Goal: Task Accomplishment & Management: Manage account settings

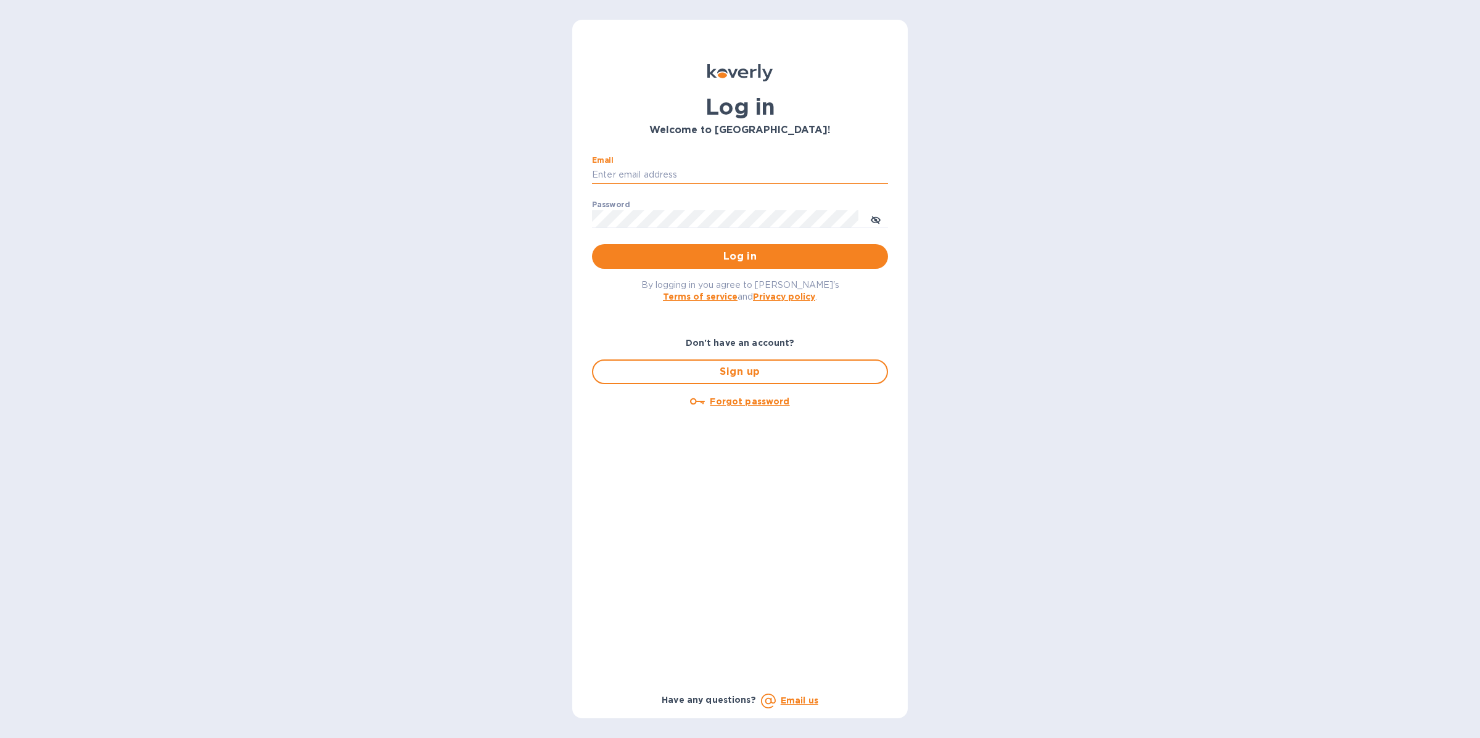
click at [743, 173] on input "Email" at bounding box center [740, 175] width 296 height 18
type input "[EMAIL_ADDRESS][DOMAIN_NAME]"
click at [740, 249] on span "Log in" at bounding box center [740, 256] width 276 height 15
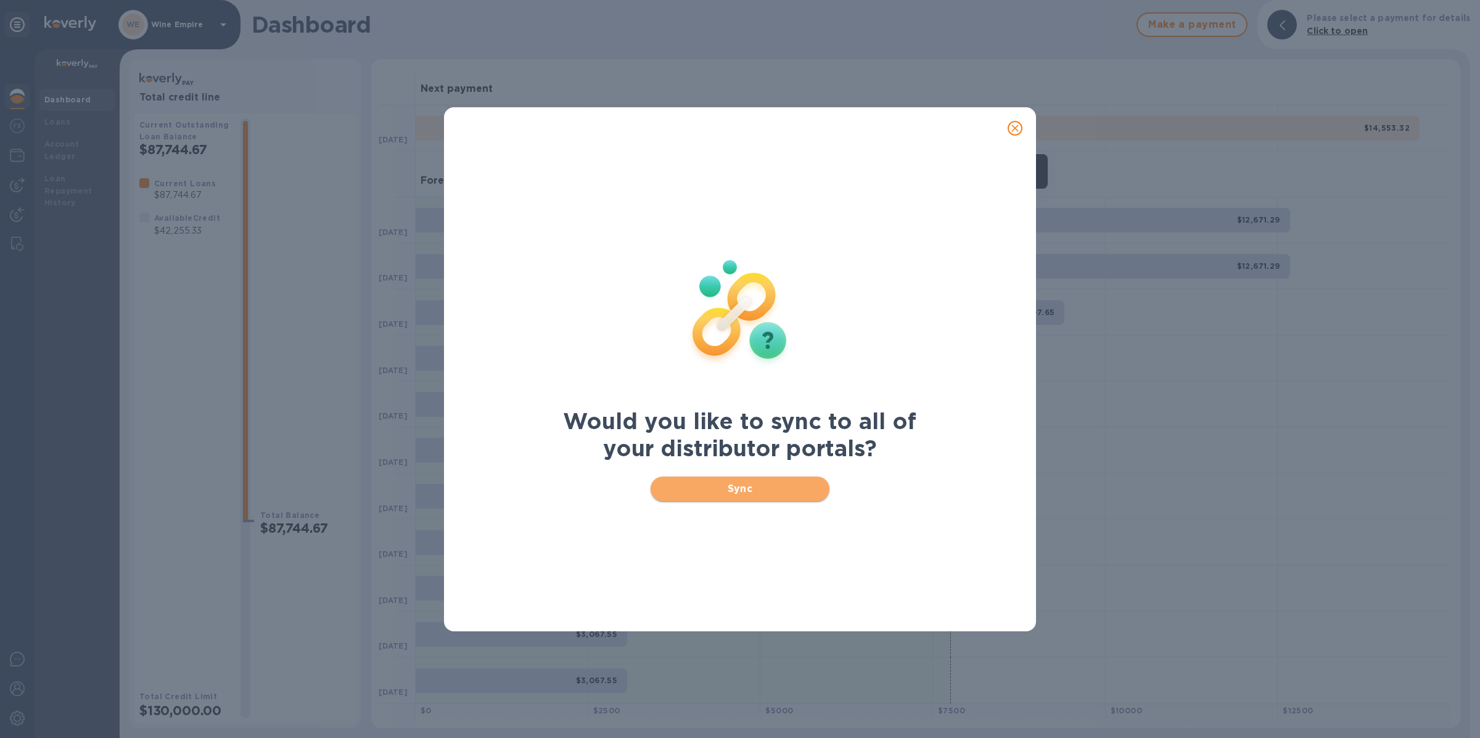
click at [707, 488] on span "Sync" at bounding box center [740, 488] width 160 height 15
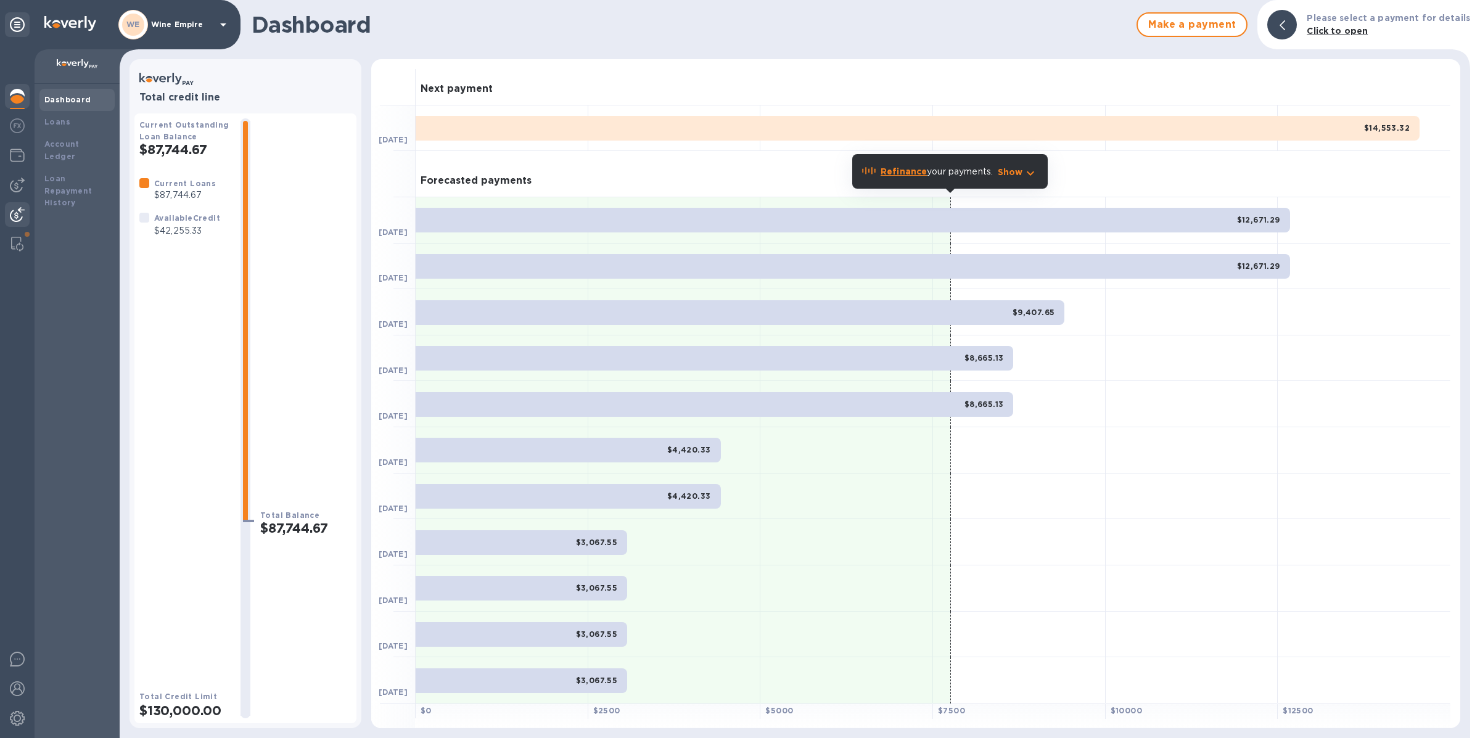
click at [20, 204] on div at bounding box center [17, 215] width 25 height 27
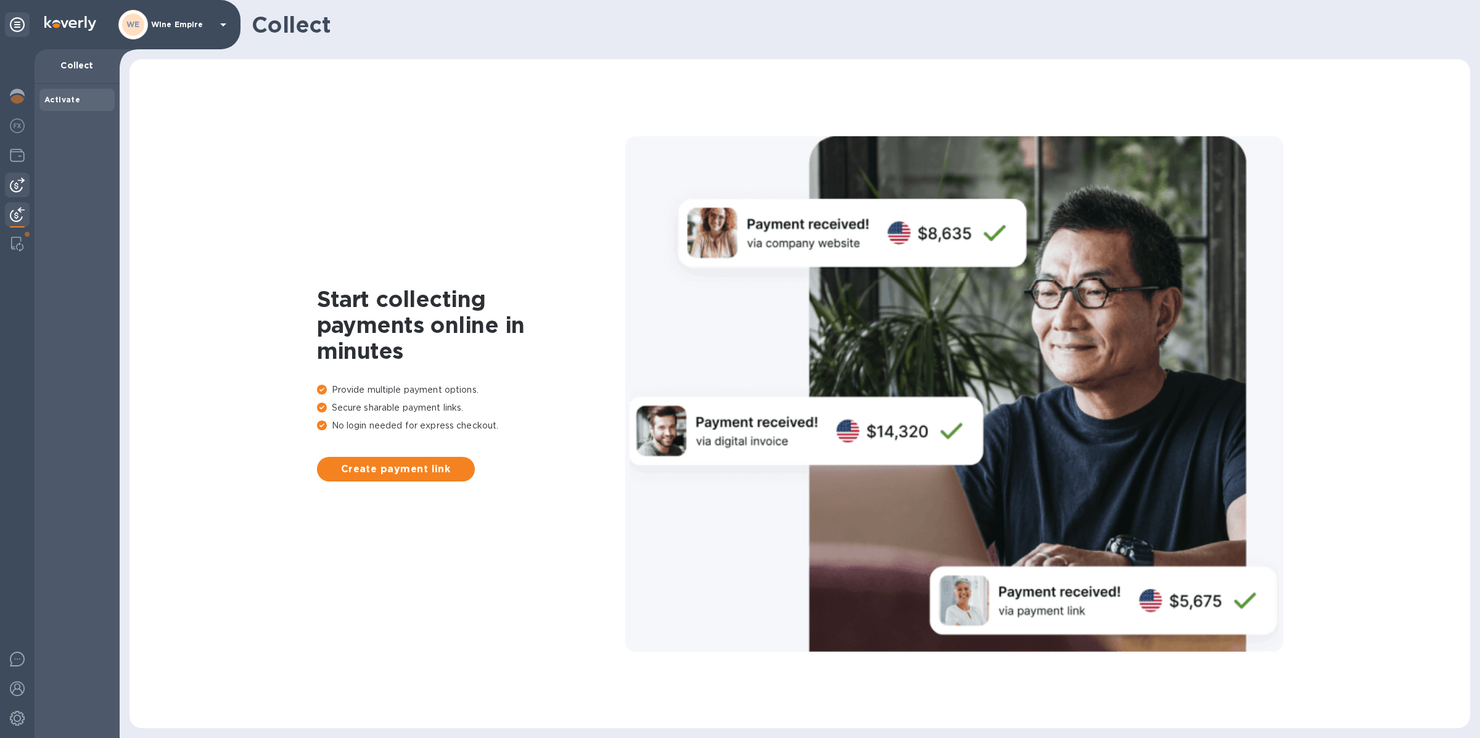
click at [18, 189] on img at bounding box center [17, 185] width 15 height 15
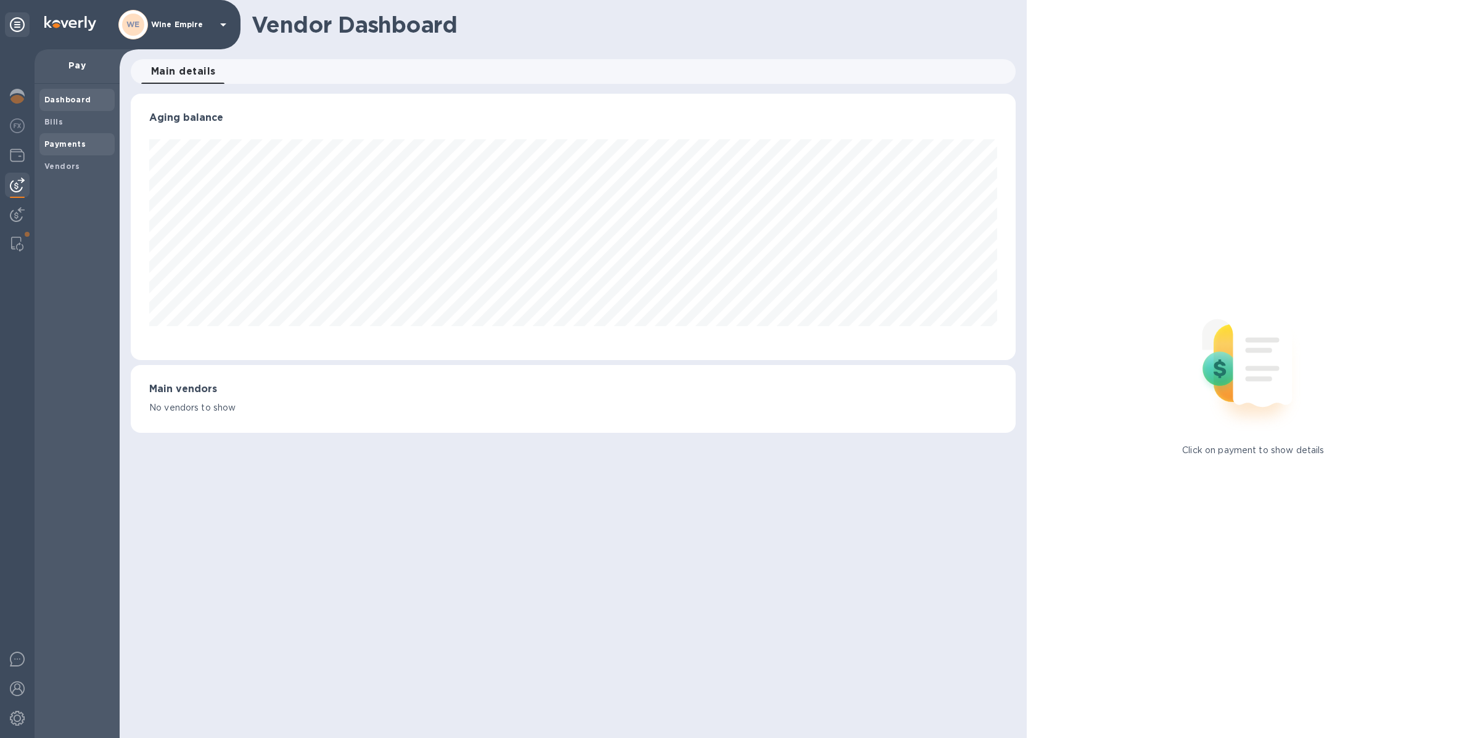
scroll to position [266, 885]
click at [73, 123] on span "Bills" at bounding box center [76, 122] width 65 height 12
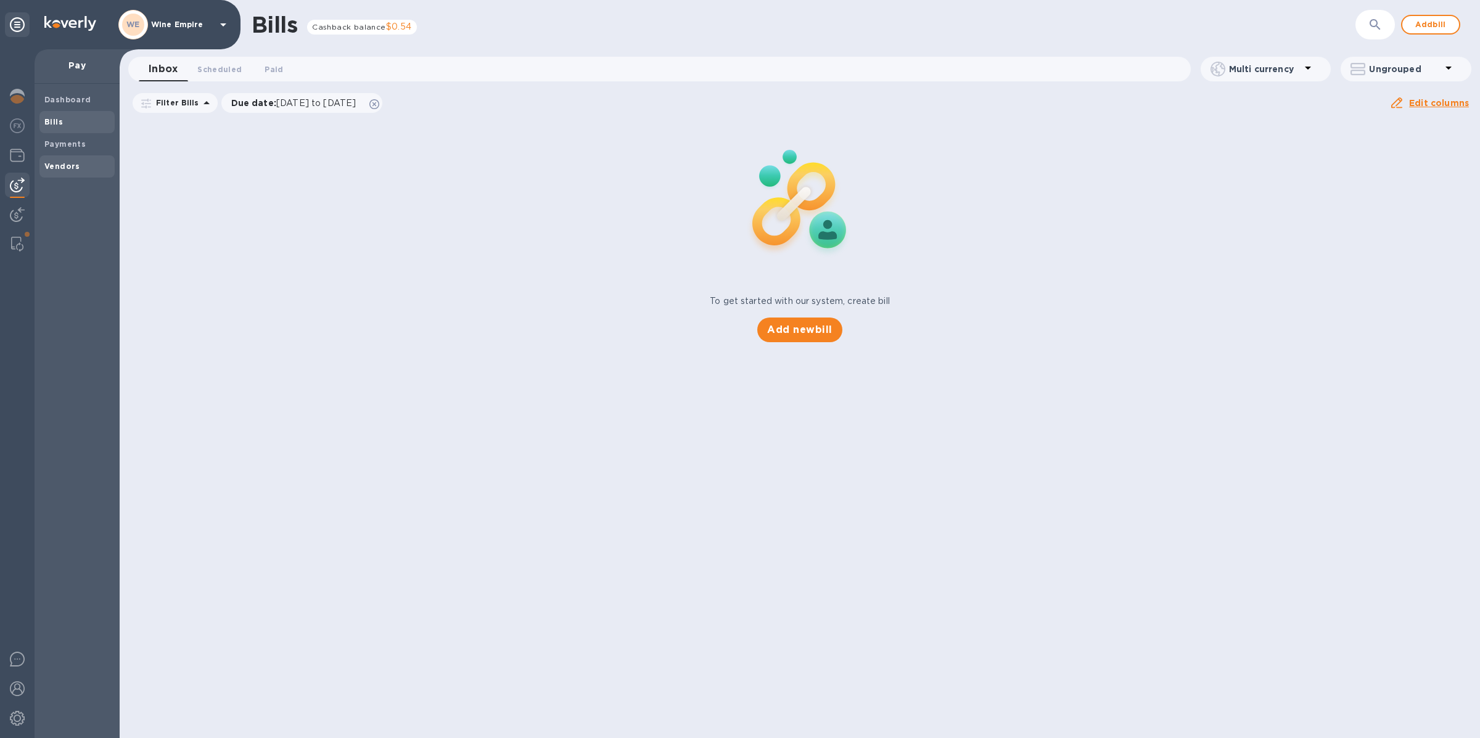
click at [67, 158] on div "Vendors" at bounding box center [76, 166] width 75 height 22
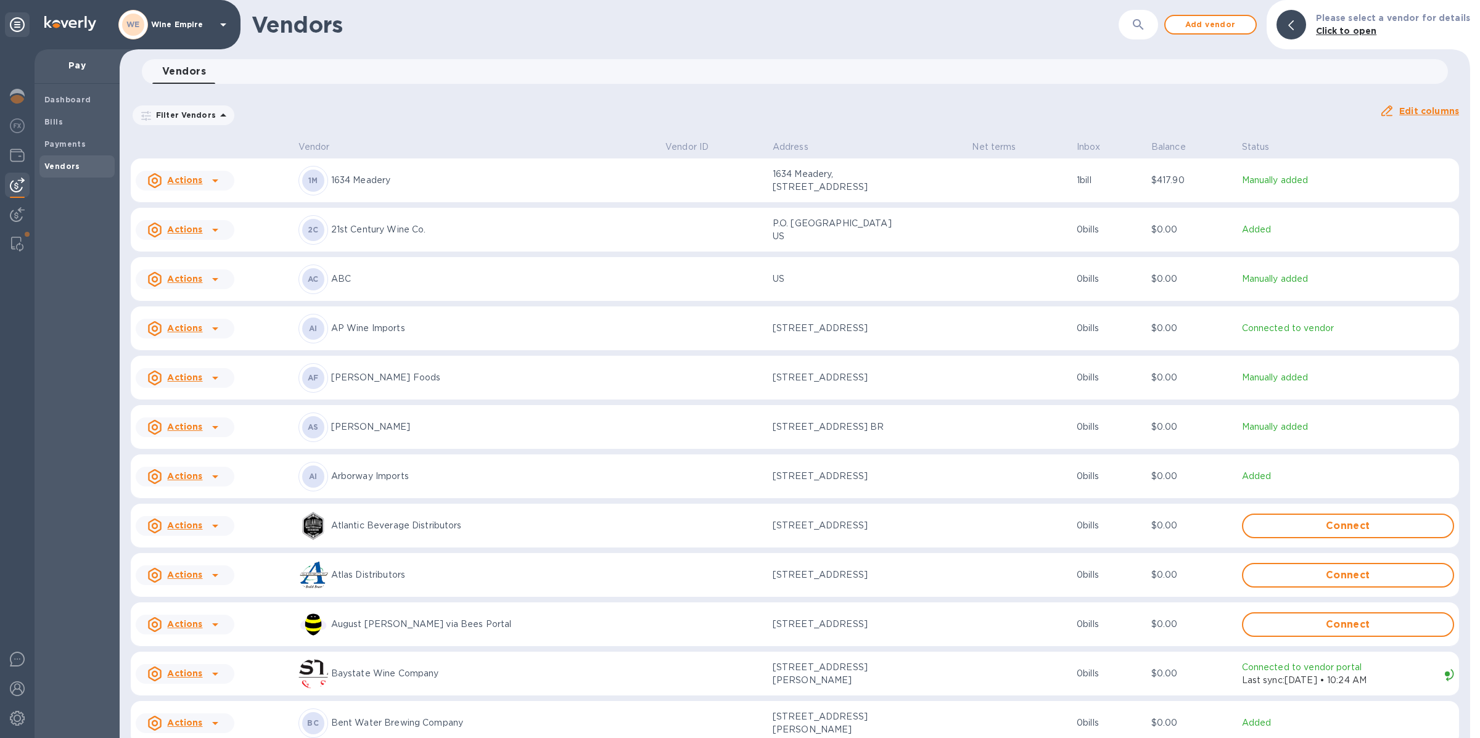
click at [1145, 22] on icon "button" at bounding box center [1138, 24] width 15 height 15
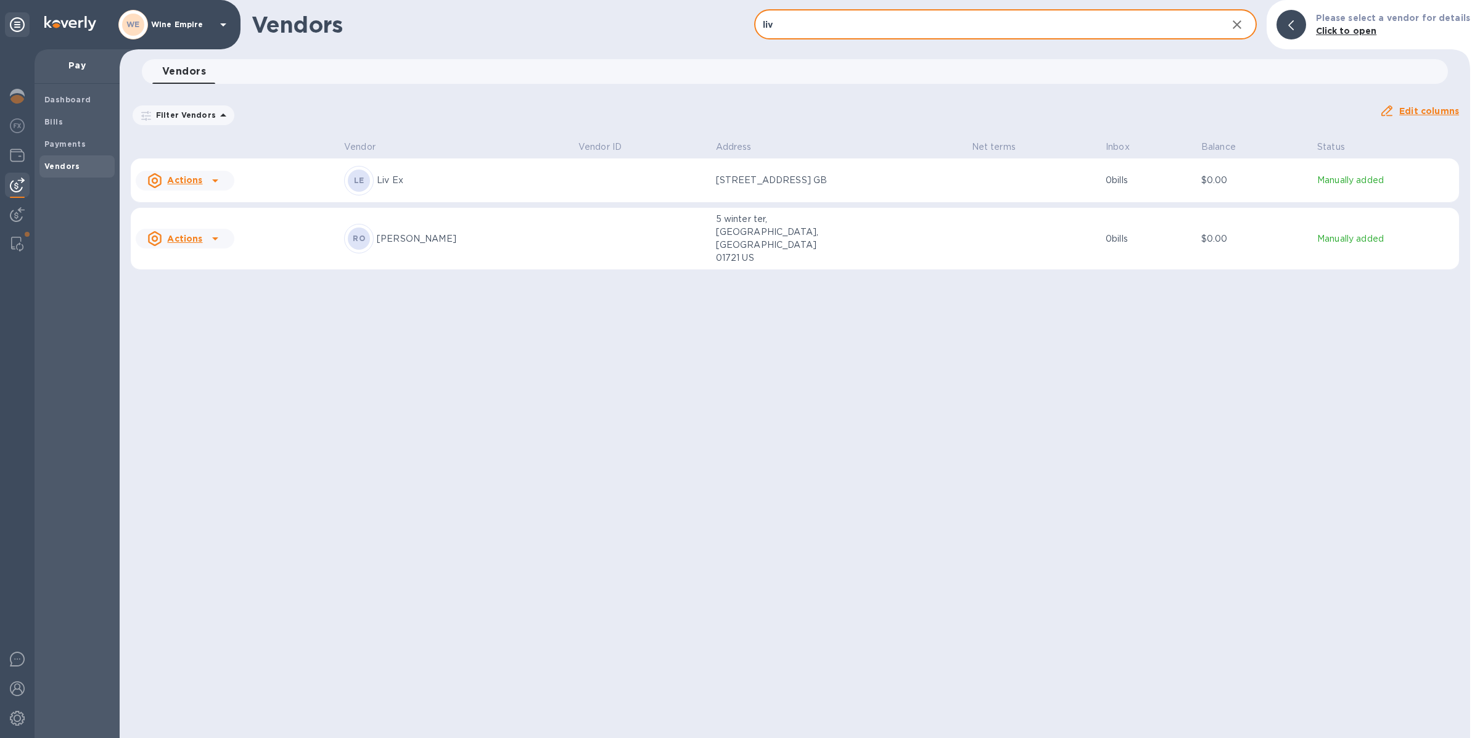
type input "liv"
click at [612, 173] on td at bounding box center [641, 180] width 137 height 44
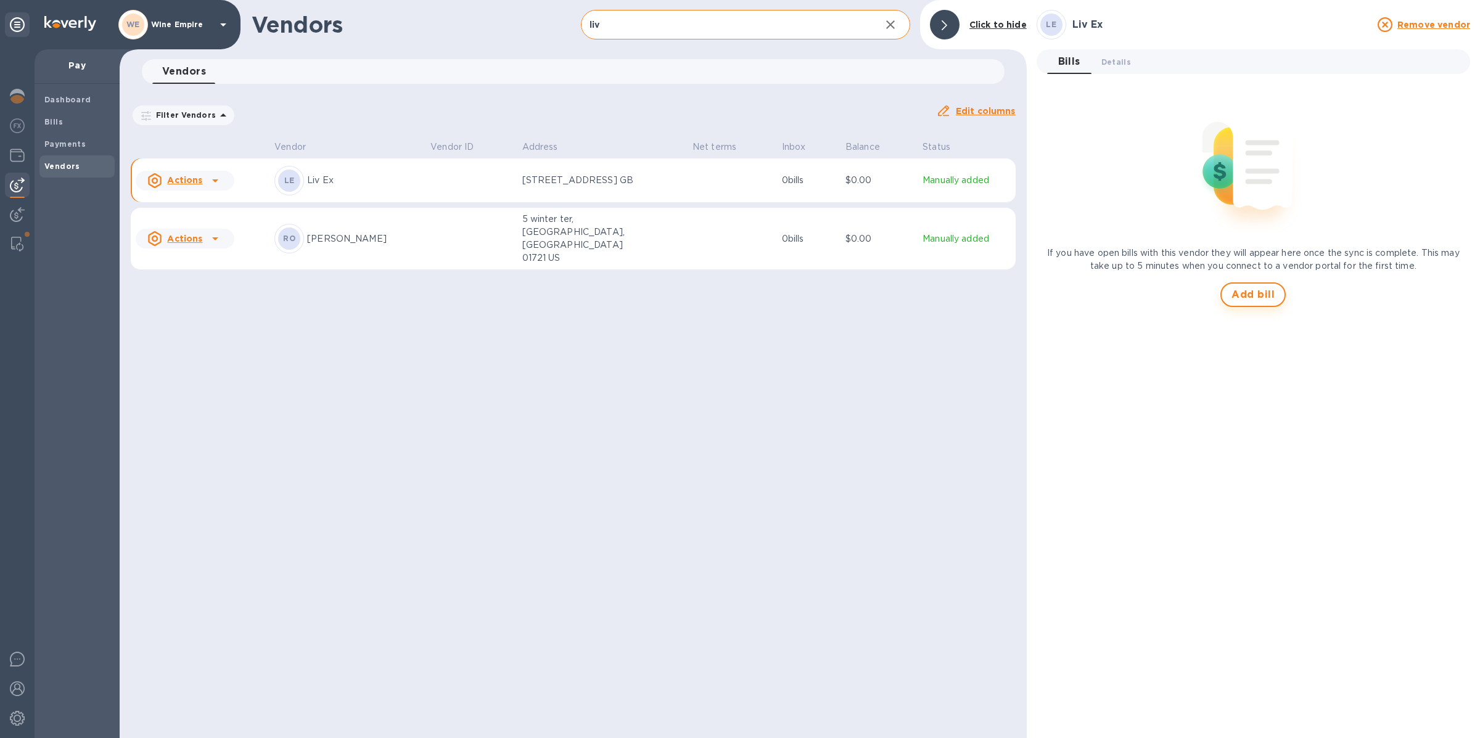
click at [1242, 290] on span "Add bill" at bounding box center [1252, 294] width 43 height 15
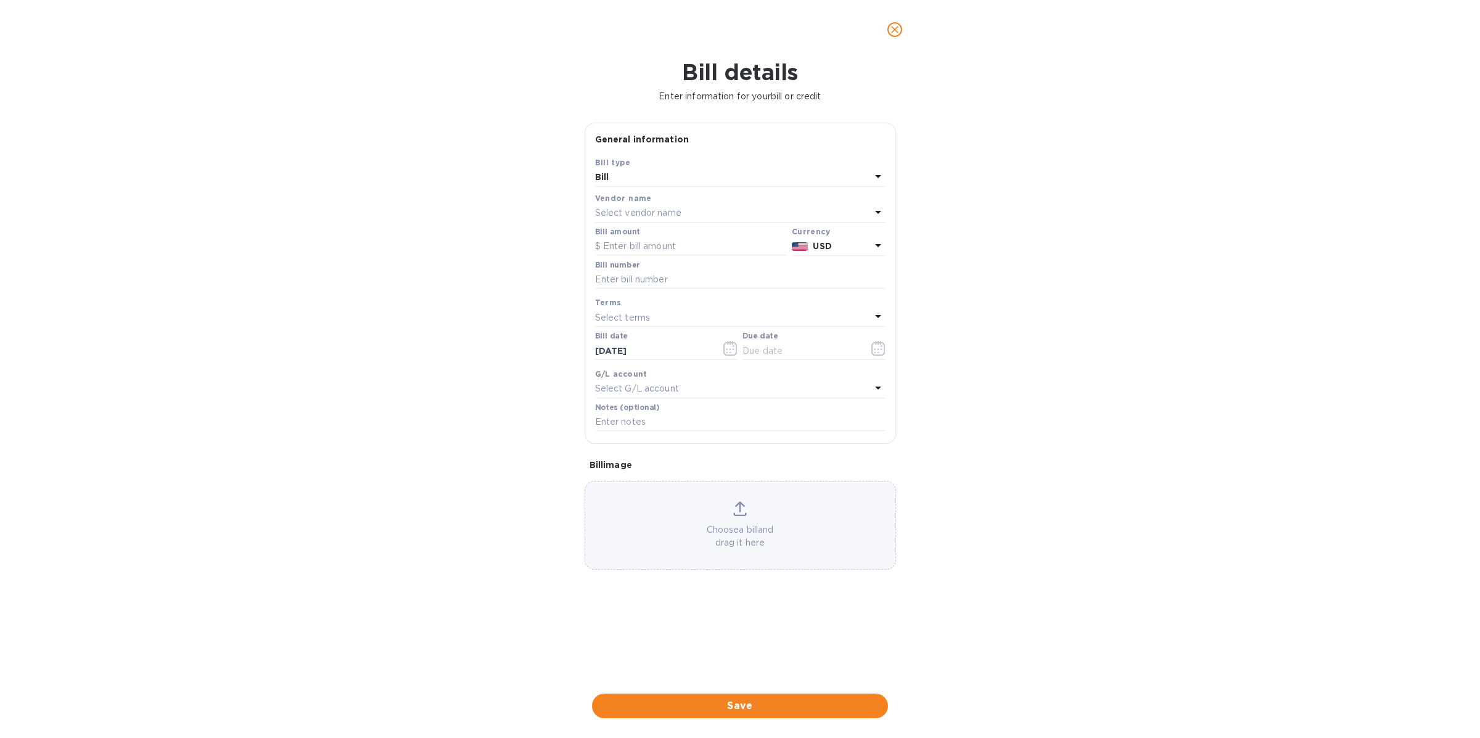
type input "[DATE]"
click at [645, 253] on input "text" at bounding box center [691, 246] width 192 height 18
paste input "20,410.06"
type input "20,410.06"
click at [662, 284] on input "text" at bounding box center [740, 280] width 290 height 18
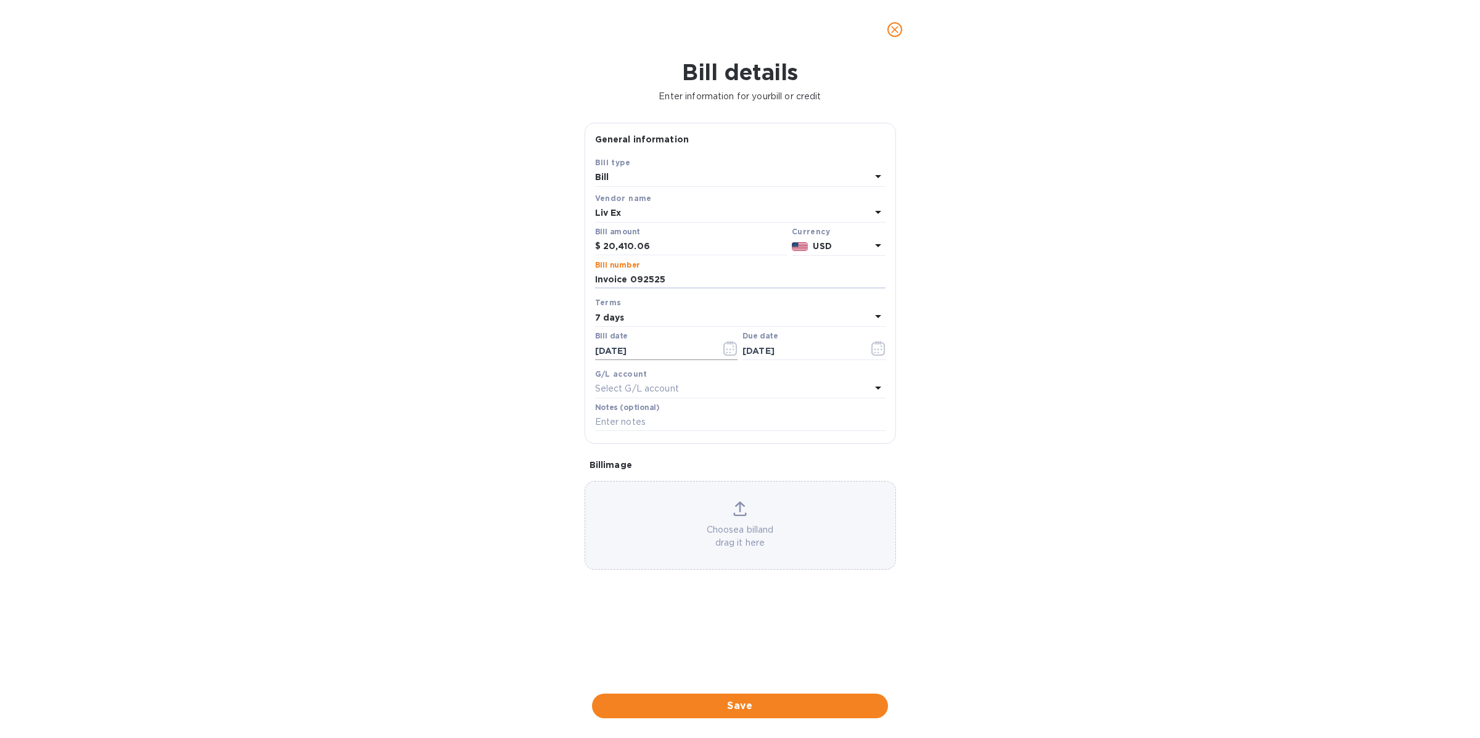
type input "Invoice 092525"
click at [726, 354] on icon "button" at bounding box center [730, 348] width 14 height 15
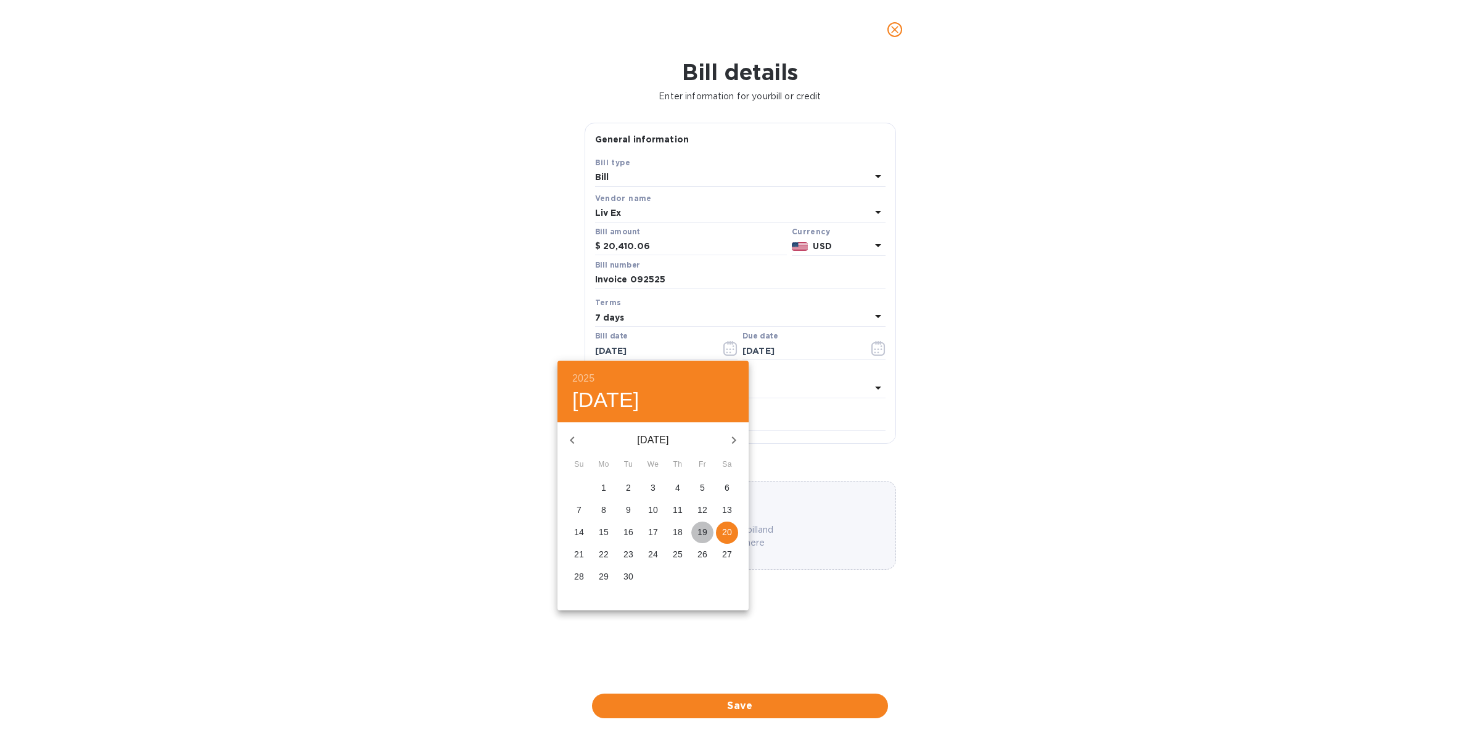
drag, startPoint x: 706, startPoint y: 528, endPoint x: 727, endPoint y: 512, distance: 26.9
click at [706, 528] on p "19" at bounding box center [702, 532] width 10 height 12
type input "[DATE]"
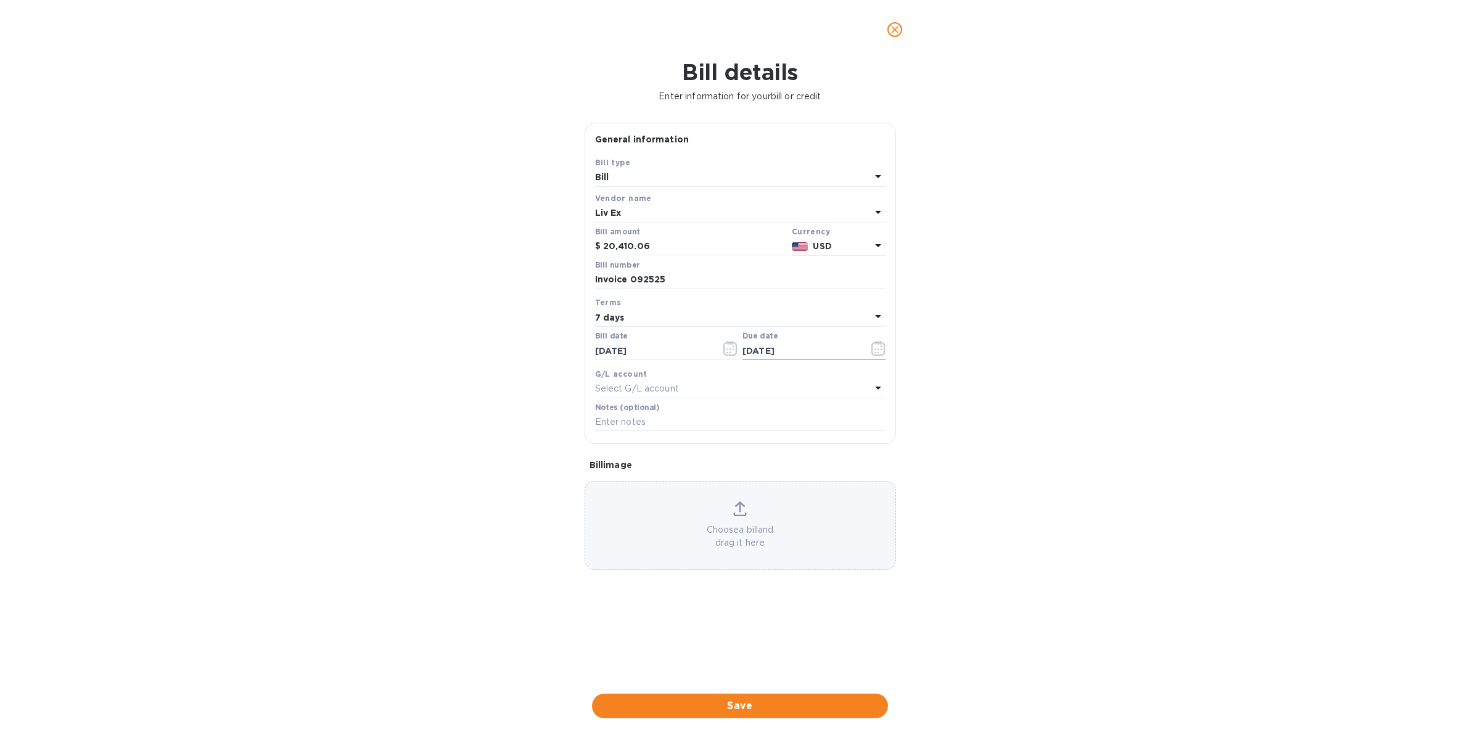
click at [880, 348] on icon "button" at bounding box center [878, 348] width 14 height 15
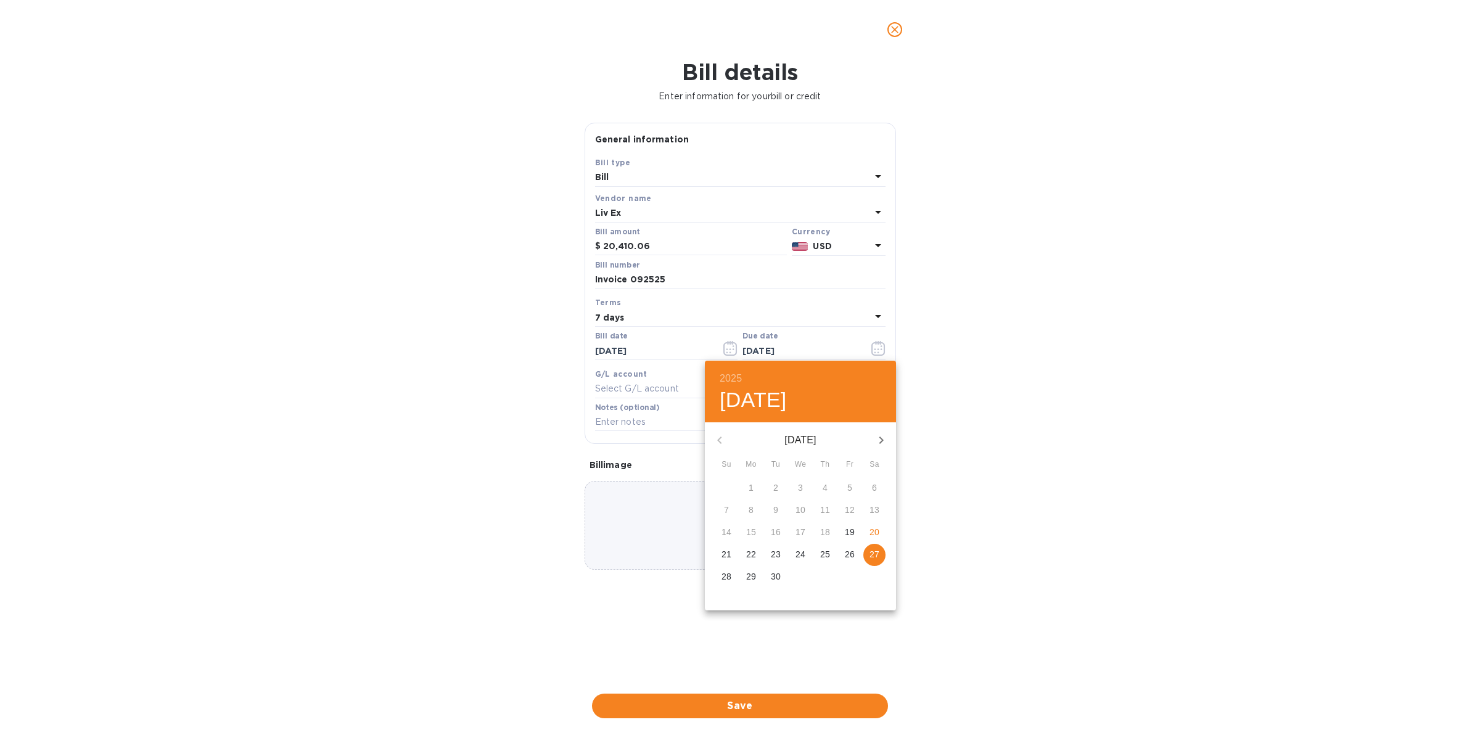
click at [825, 558] on p "25" at bounding box center [825, 554] width 10 height 12
type input "[DATE]"
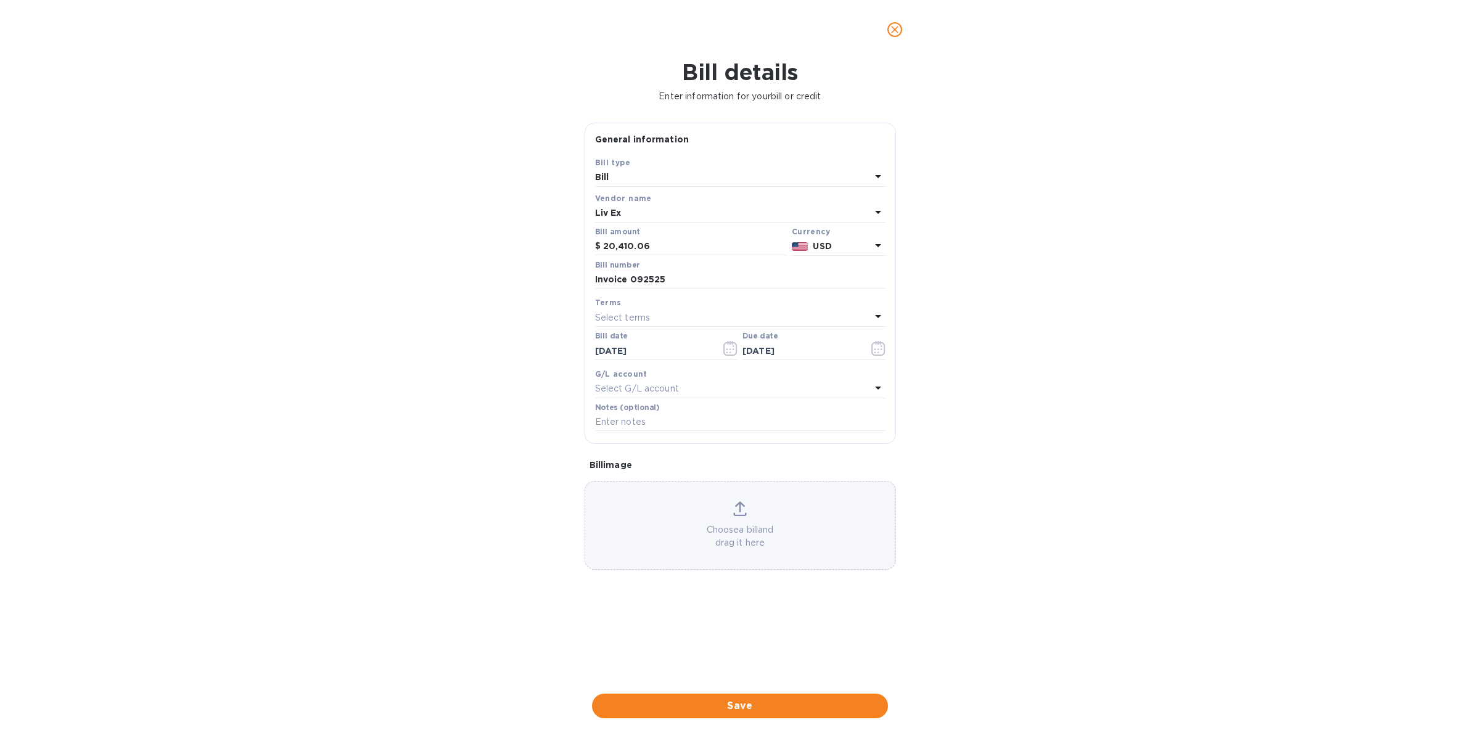
click at [722, 390] on div "Select G/L account" at bounding box center [733, 388] width 276 height 17
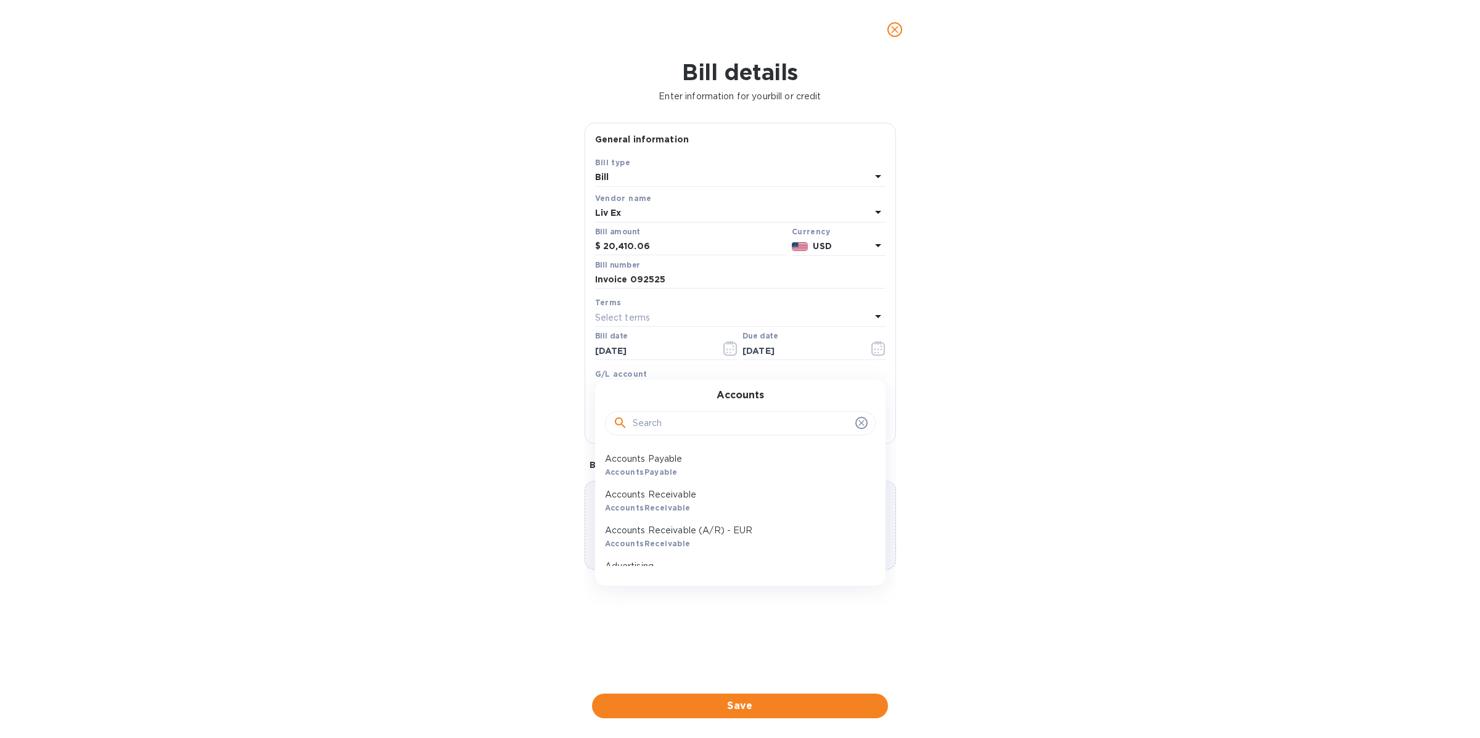
click at [713, 423] on input "text" at bounding box center [742, 423] width 218 height 18
type input "wine"
click at [690, 465] on div "Wine - COGS Account" at bounding box center [735, 466] width 271 height 36
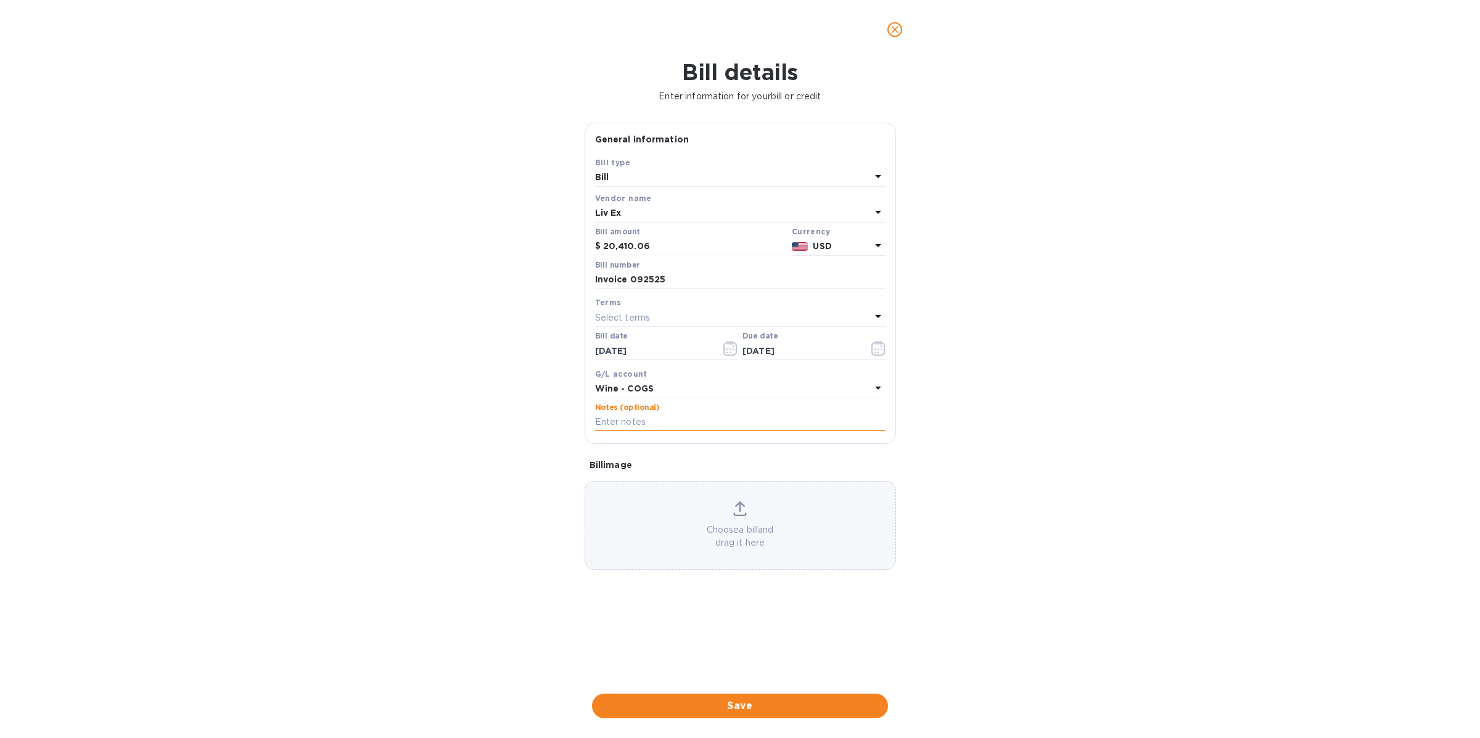
click at [676, 431] on input "text" at bounding box center [740, 422] width 290 height 18
paste input "HSBC US re Liv-ex Limited"
type input "HSBC US re Liv-ex Limited"
click at [742, 517] on div "Choose a bill and drag it here" at bounding box center [740, 525] width 310 height 48
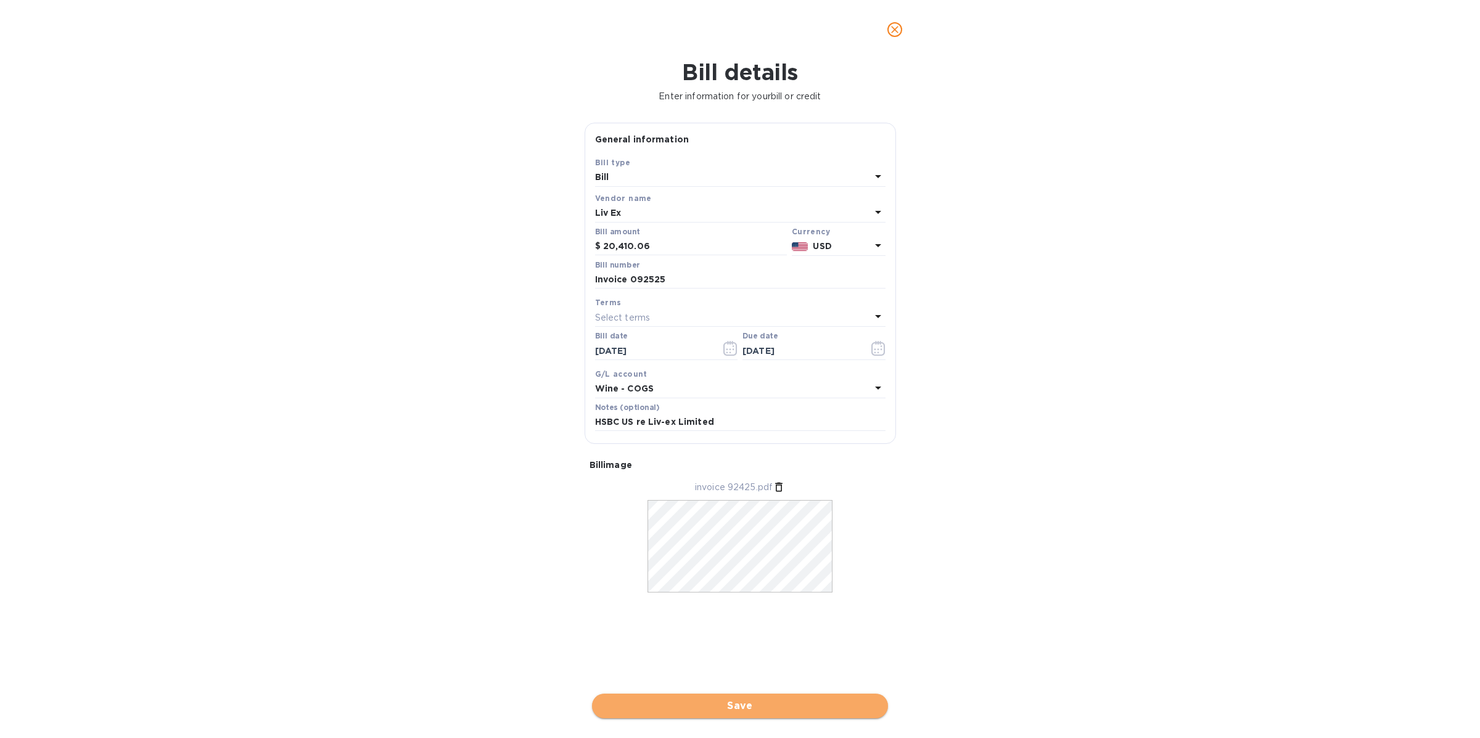
click at [780, 700] on span "Save" at bounding box center [740, 705] width 276 height 15
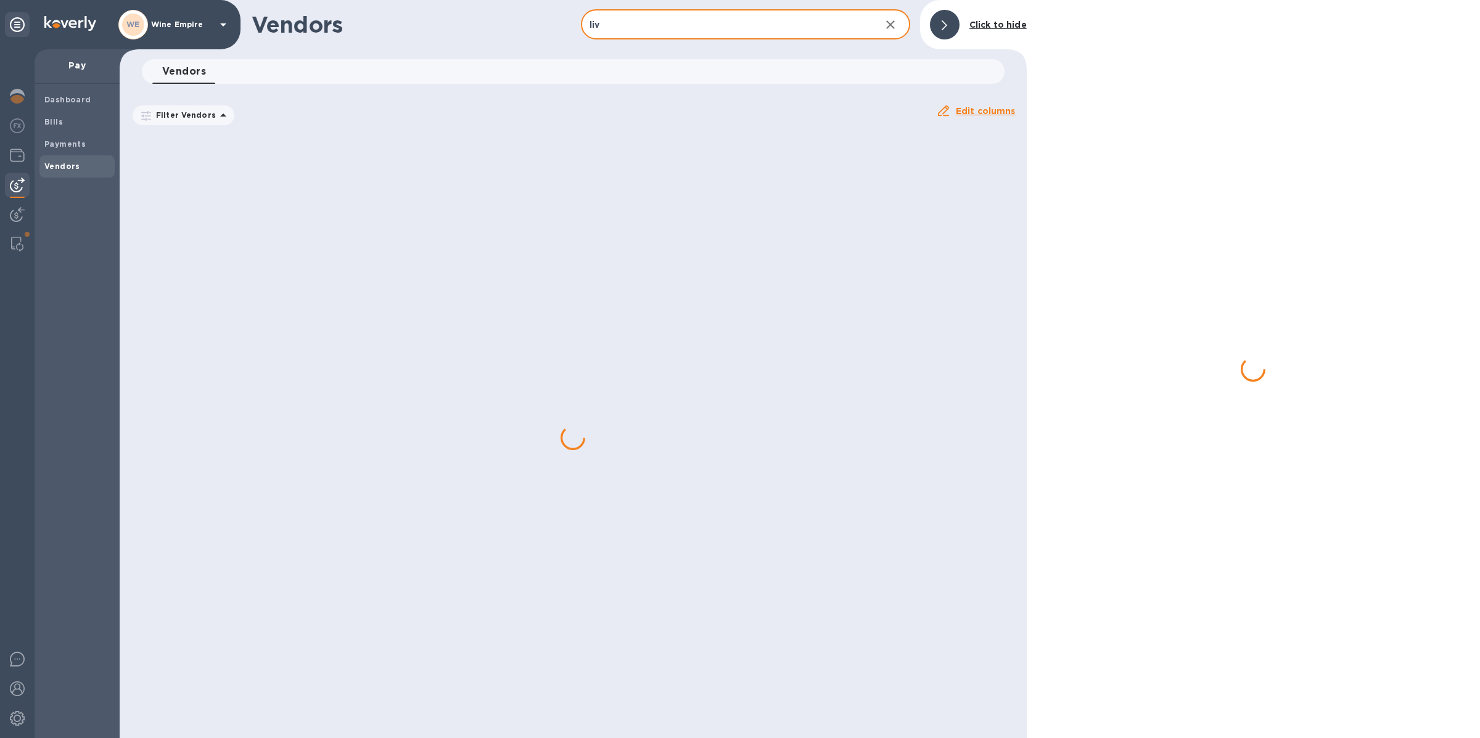
drag, startPoint x: 843, startPoint y: 29, endPoint x: 595, endPoint y: 28, distance: 248.5
click at [595, 28] on input "liv" at bounding box center [726, 25] width 290 height 30
type input "l"
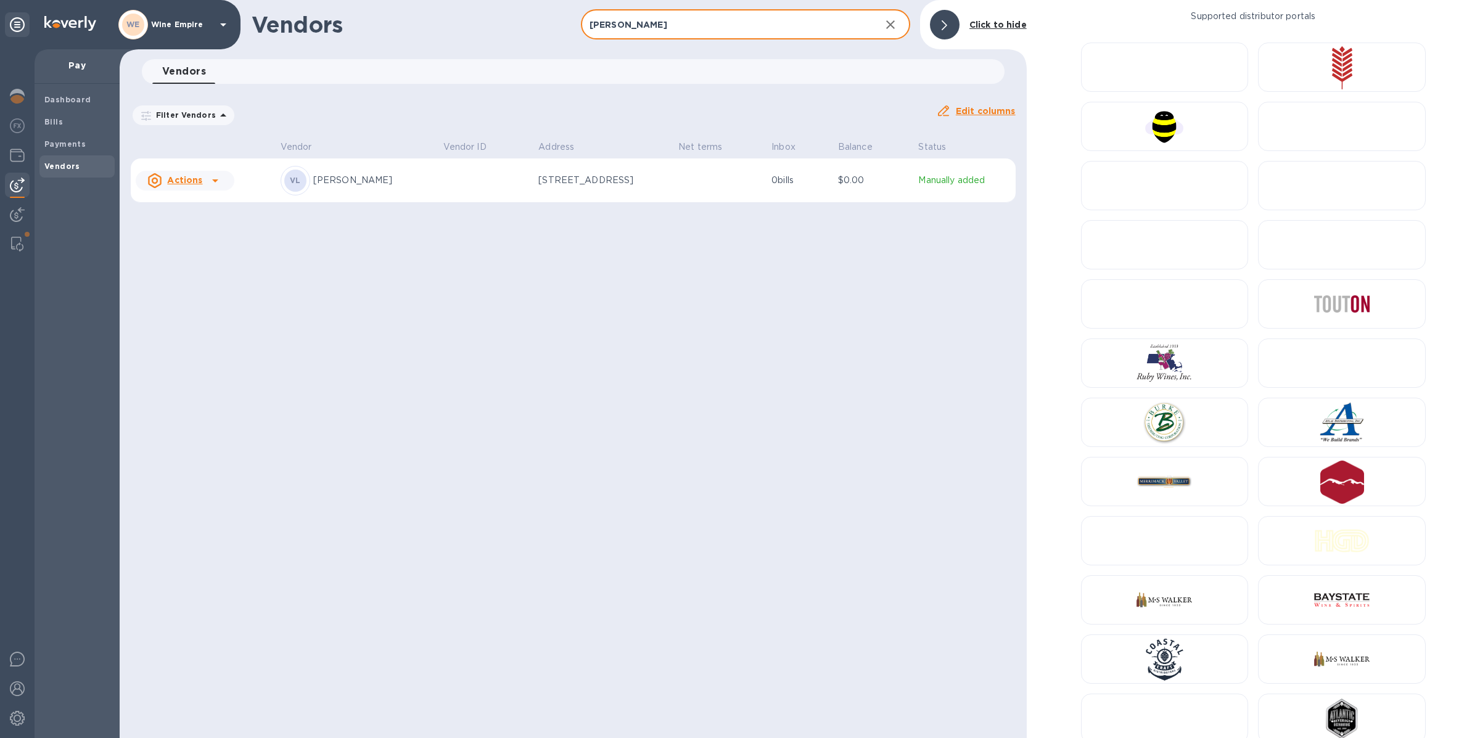
type input "[PERSON_NAME]"
click at [407, 176] on td "[PERSON_NAME] R [PERSON_NAME]" at bounding box center [357, 180] width 163 height 44
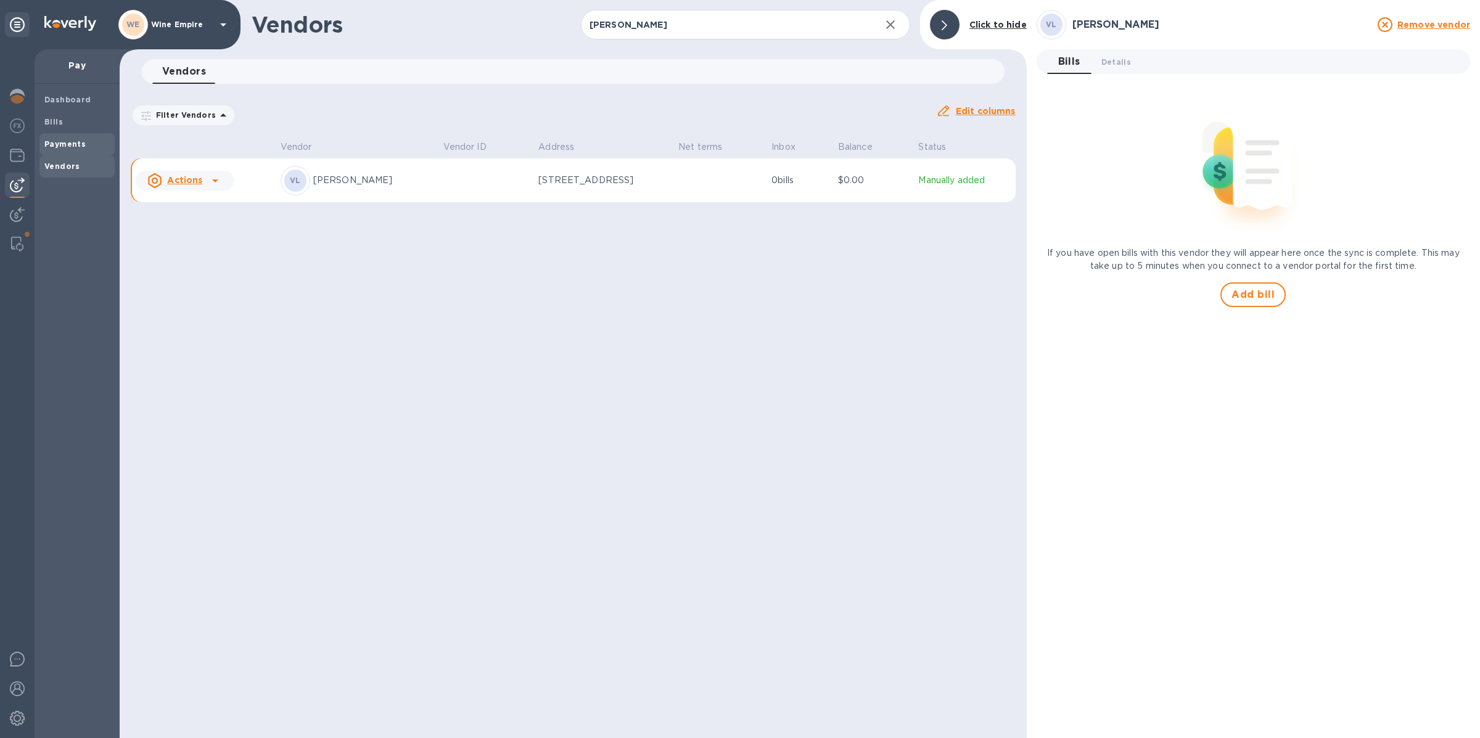
click at [70, 142] on b "Payments" at bounding box center [64, 143] width 41 height 9
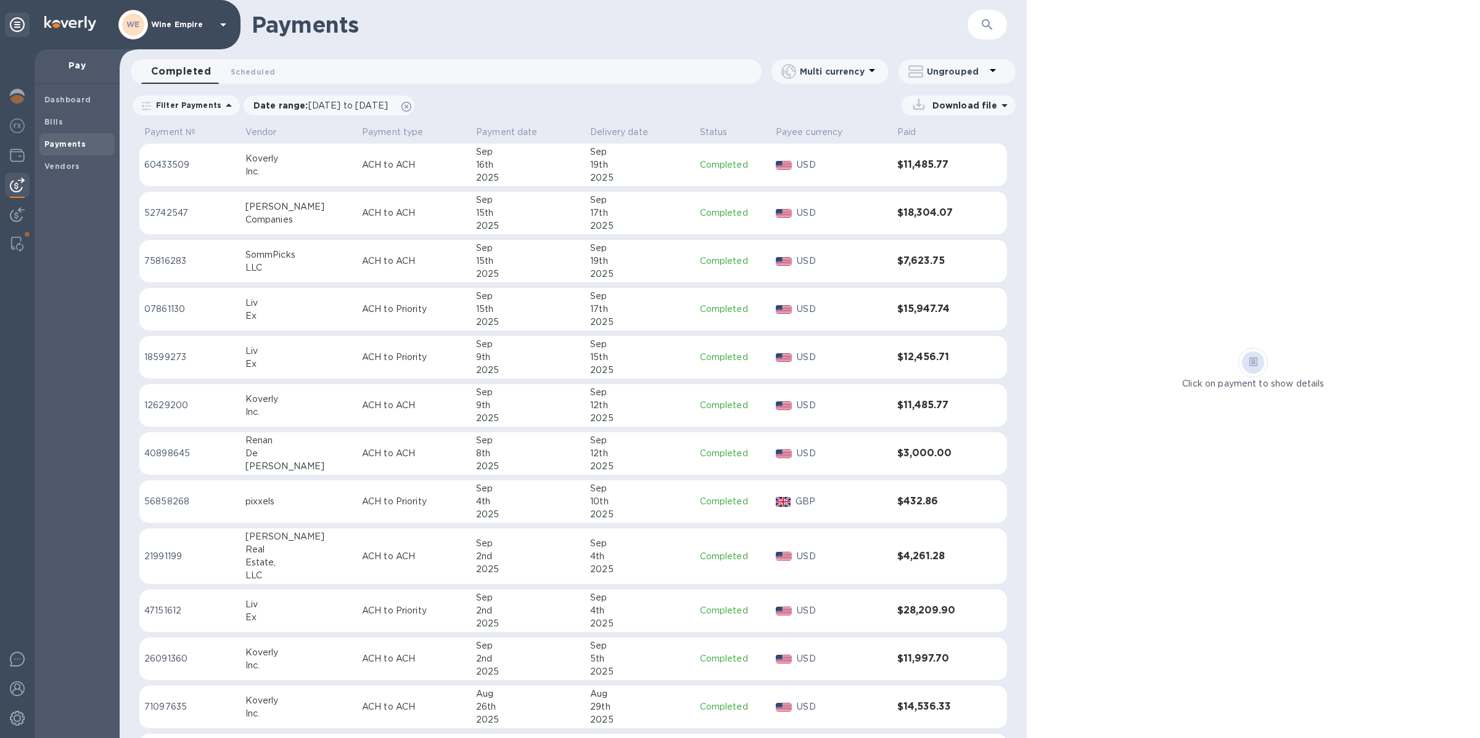
click at [637, 72] on div "Completed 0 Scheduled 0" at bounding box center [451, 71] width 620 height 25
click at [993, 27] on icon "button" at bounding box center [987, 24] width 15 height 15
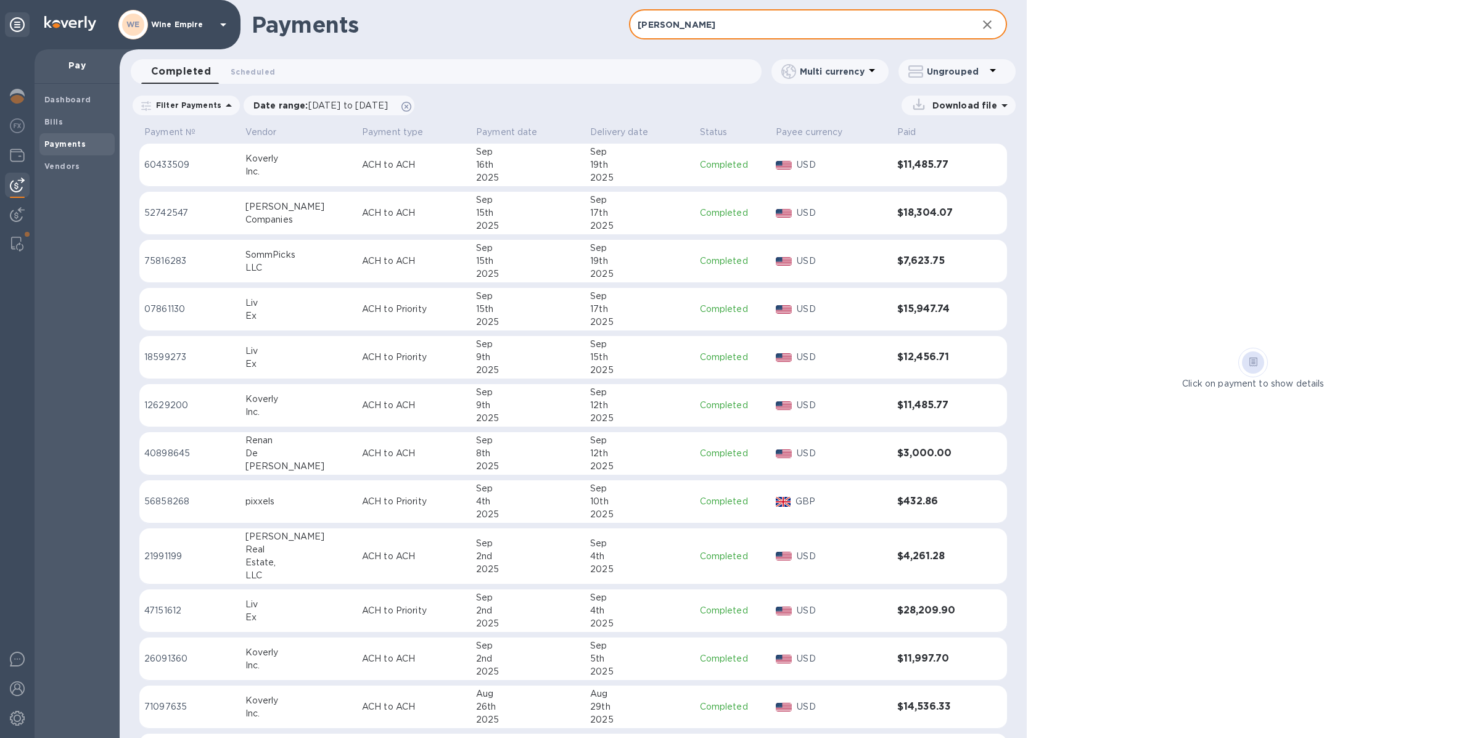
type input "[PERSON_NAME]"
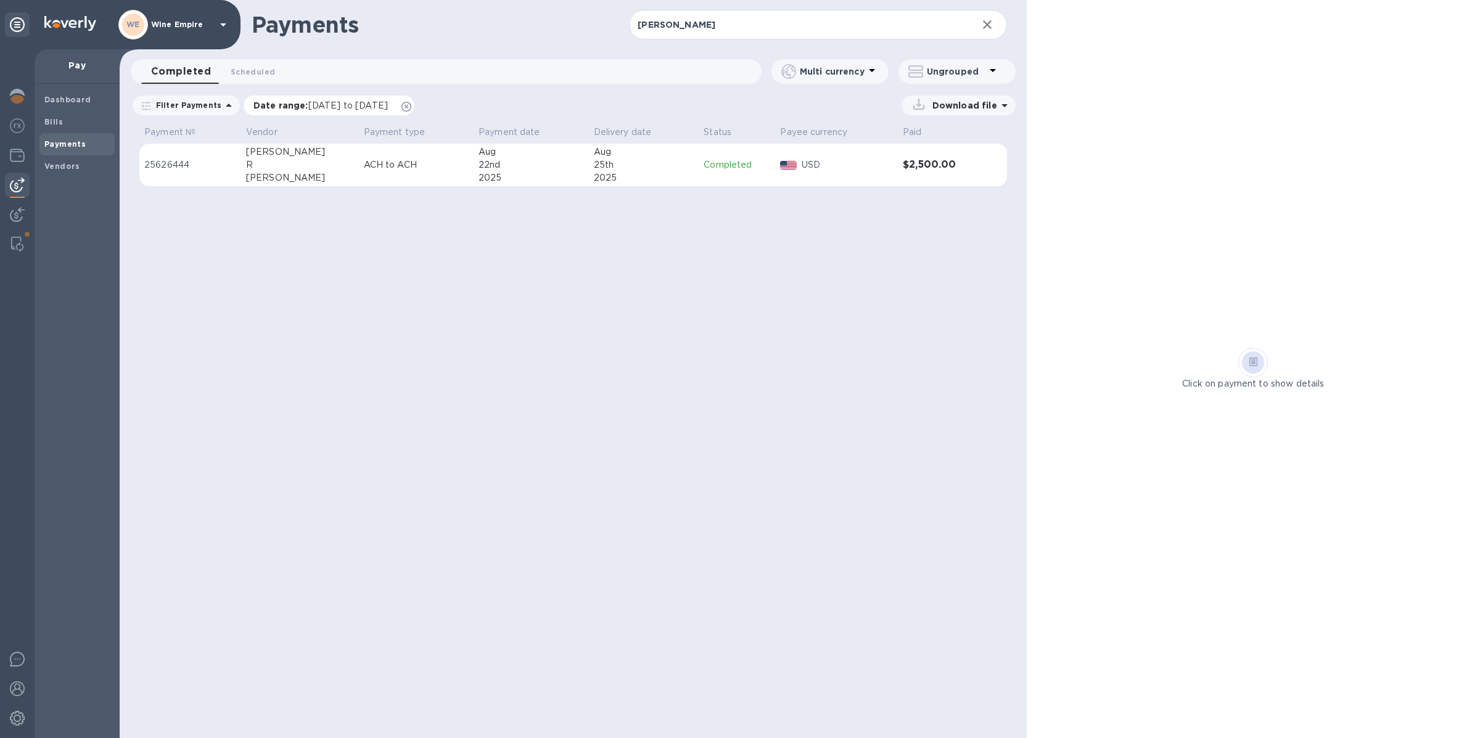
click at [388, 105] on span "[DATE] to [DATE]" at bounding box center [348, 105] width 80 height 10
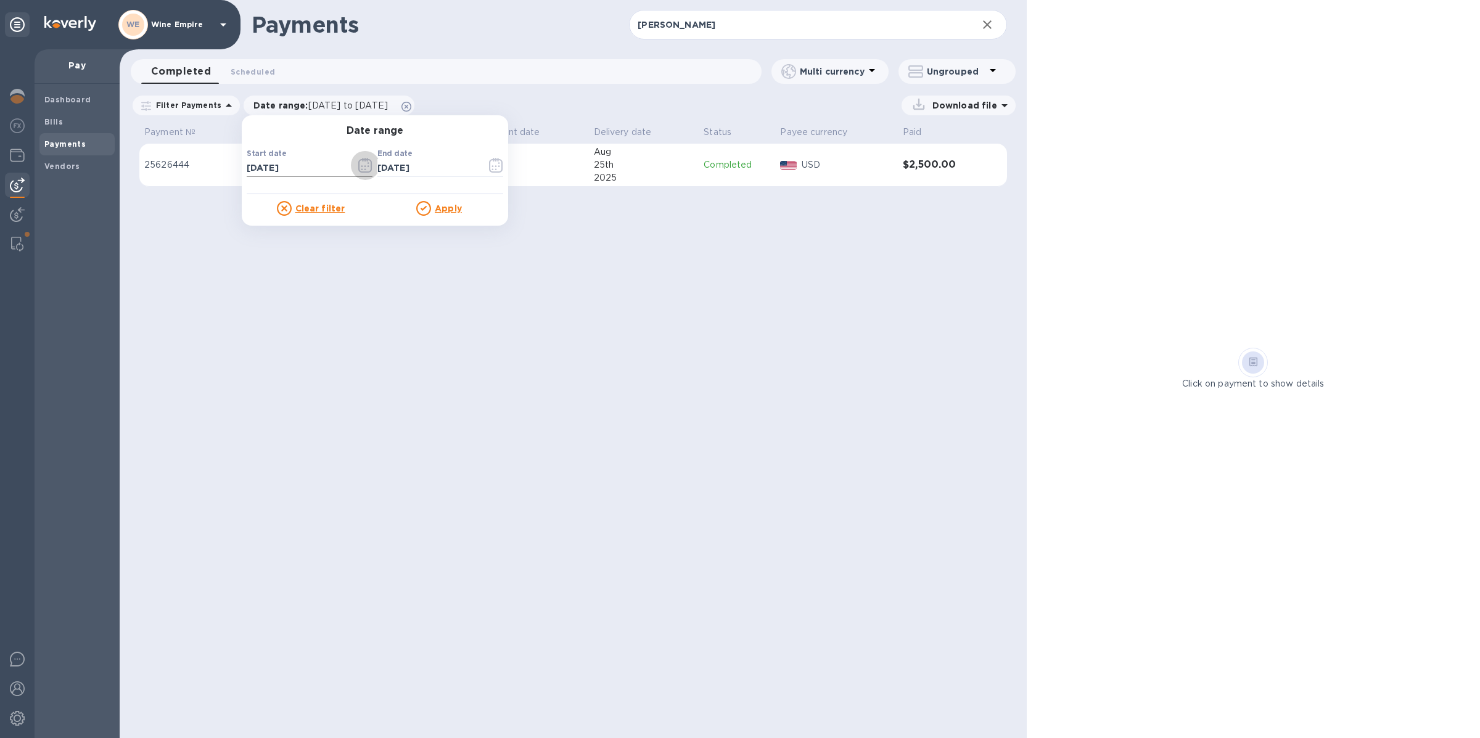
click at [358, 163] on icon "button" at bounding box center [365, 165] width 14 height 15
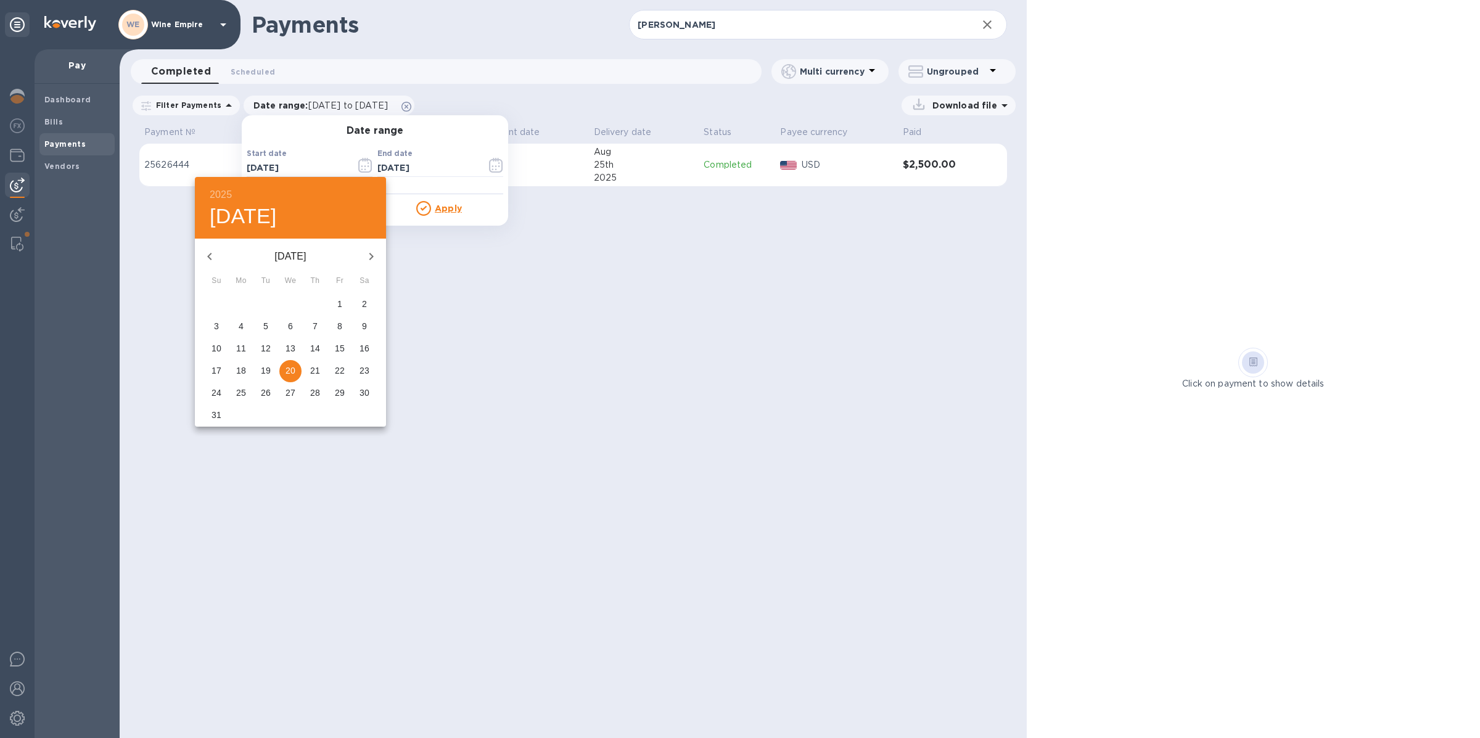
click at [213, 250] on icon "button" at bounding box center [209, 256] width 15 height 15
click at [215, 305] on p "1" at bounding box center [216, 304] width 5 height 12
type input "[DATE]"
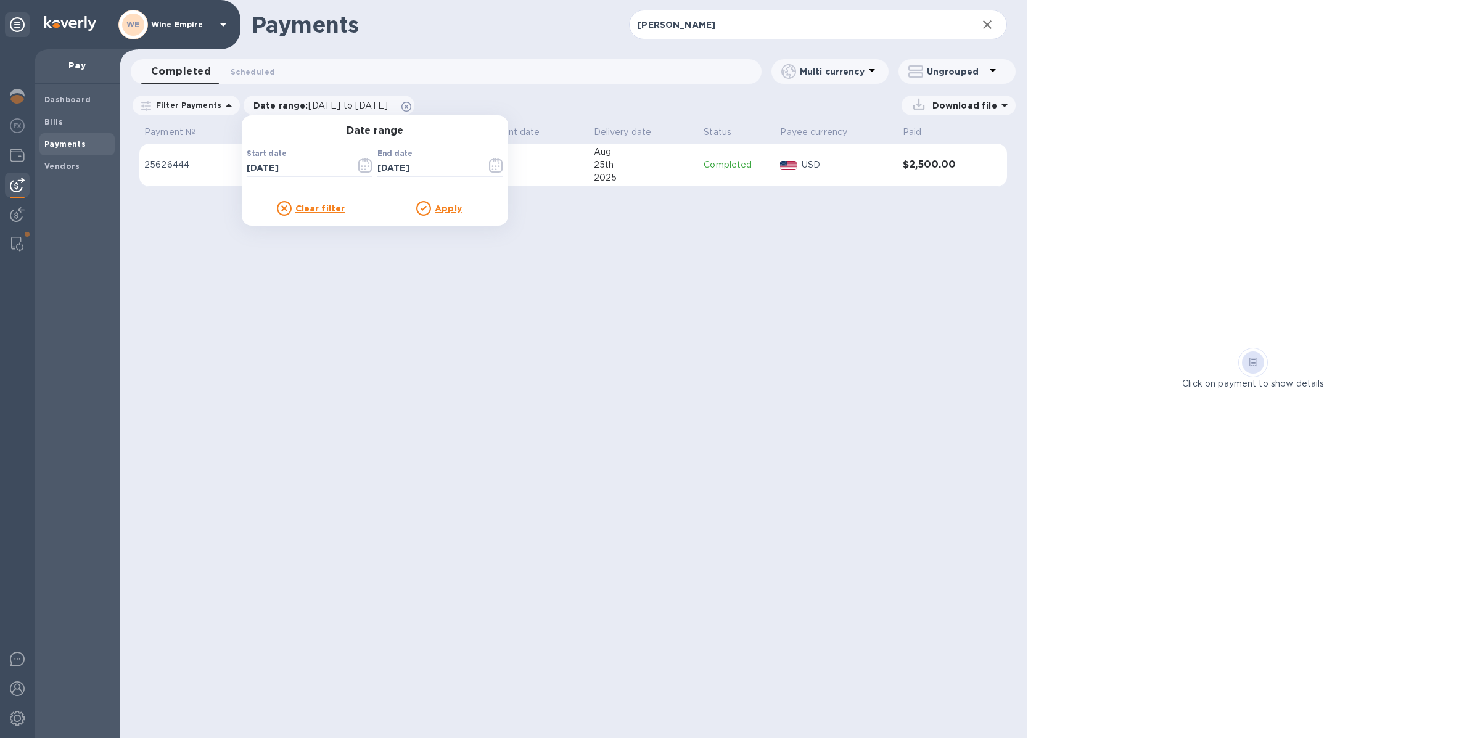
click at [420, 208] on icon at bounding box center [423, 208] width 15 height 15
click at [436, 209] on u "Apply" at bounding box center [448, 208] width 27 height 10
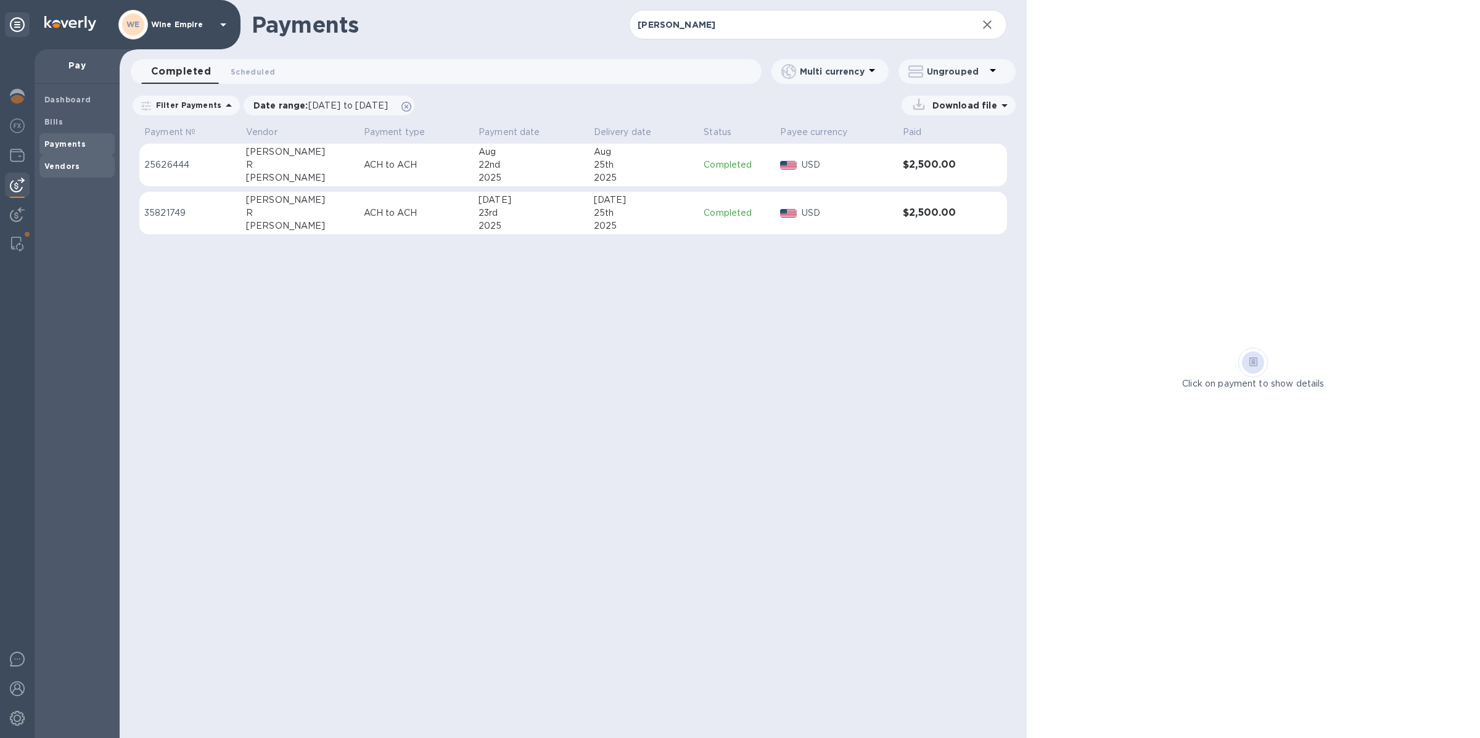
click at [80, 165] on span "Vendors" at bounding box center [76, 166] width 65 height 12
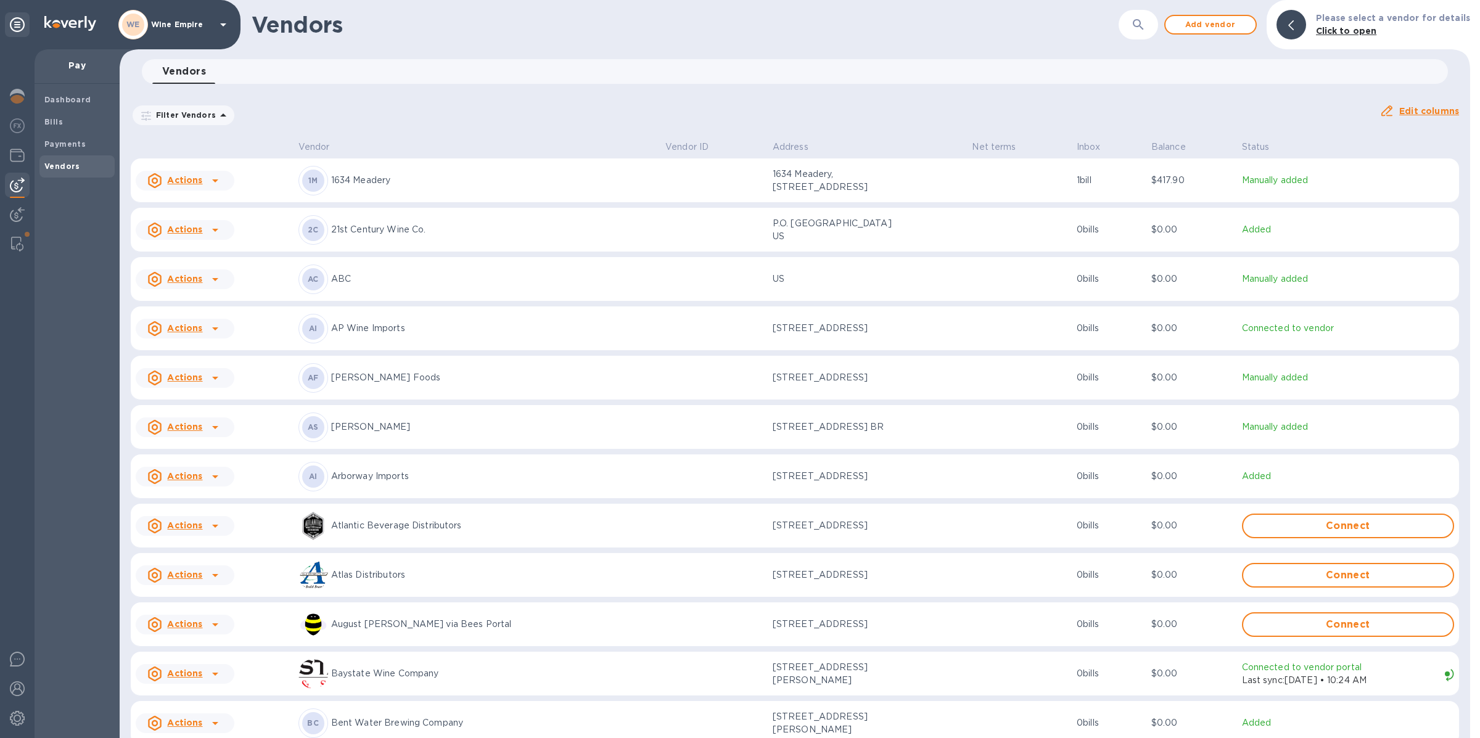
click at [1139, 26] on icon "button" at bounding box center [1138, 24] width 15 height 15
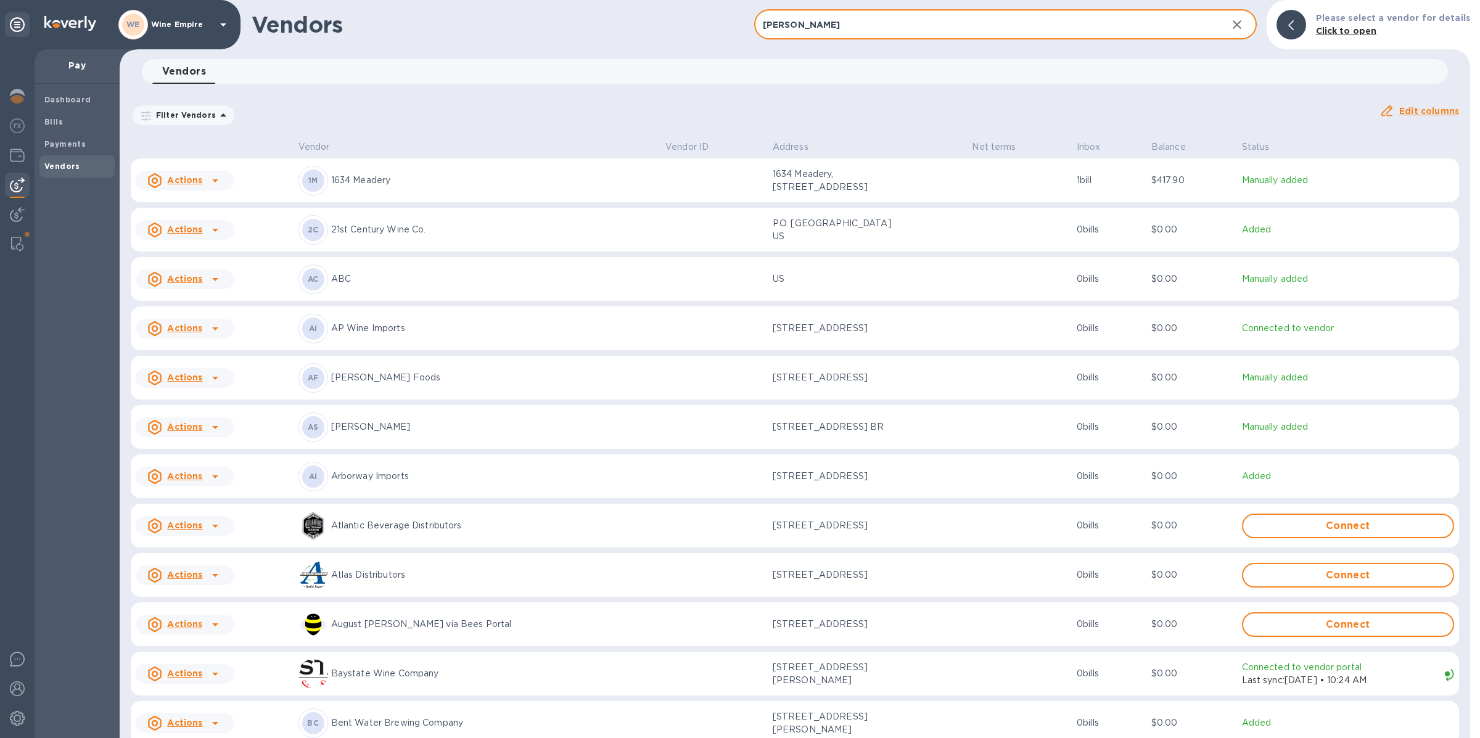
type input "[PERSON_NAME]"
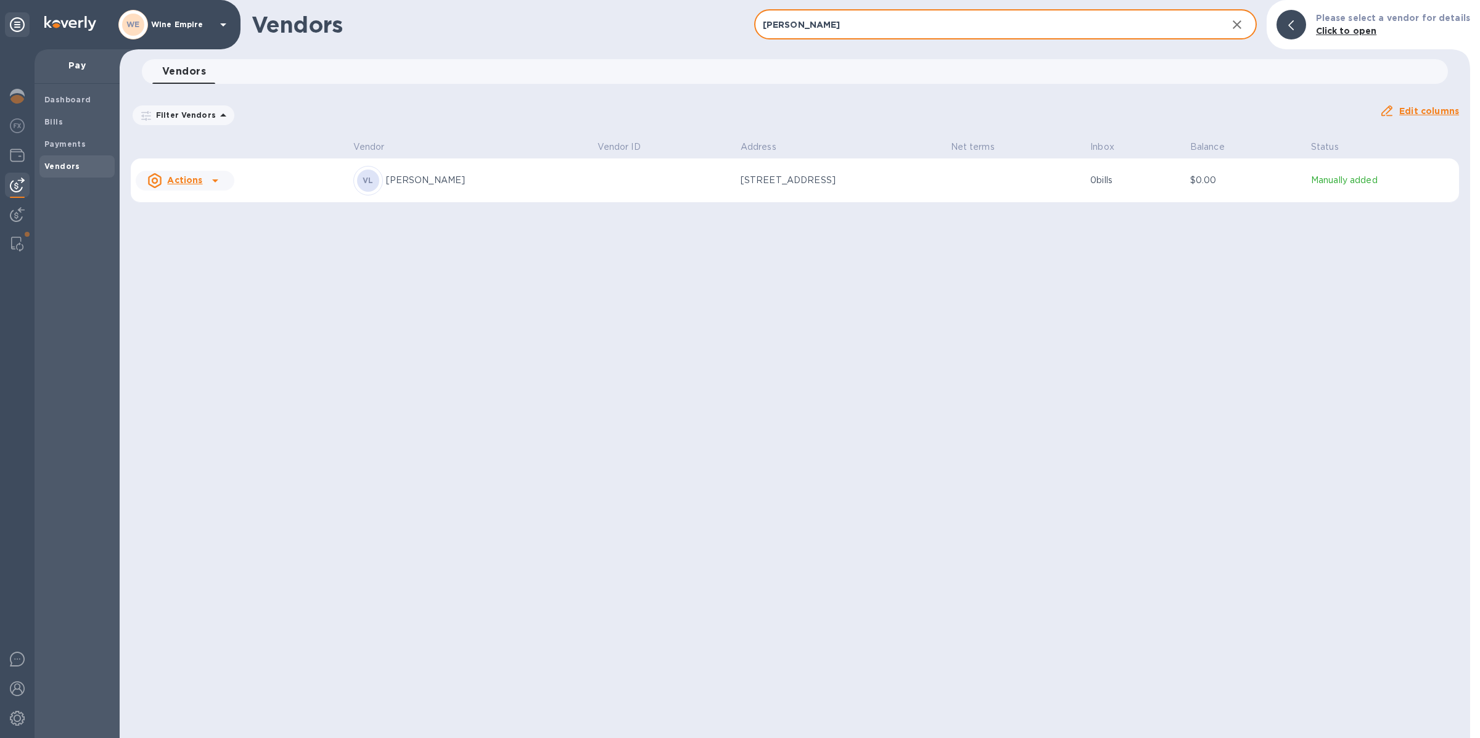
click at [636, 205] on table "Vendor Vendor ID Address Net terms Inbox Balance Status Actions [PERSON_NAME][G…" at bounding box center [795, 172] width 1328 height 71
click at [636, 194] on td at bounding box center [663, 180] width 143 height 44
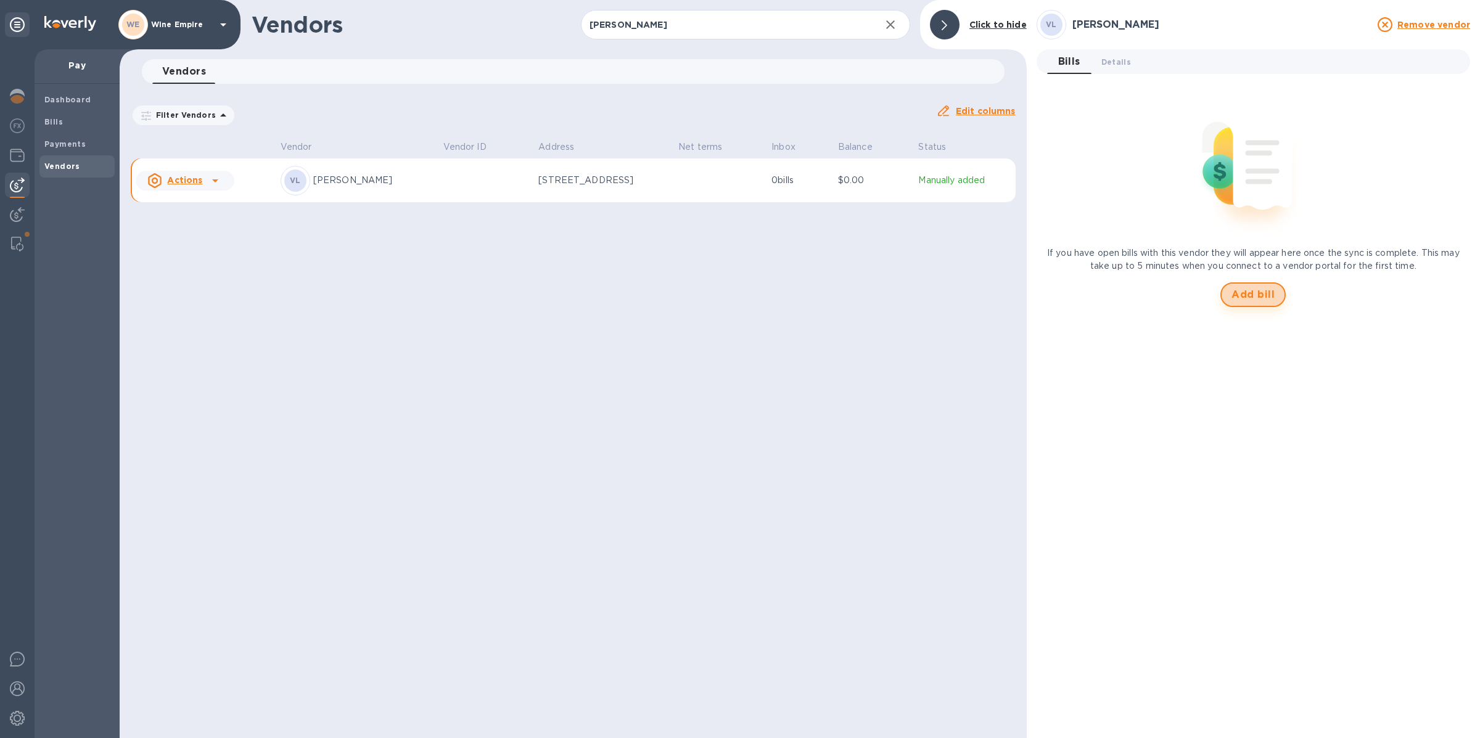
click at [1245, 298] on span "Add bill" at bounding box center [1252, 294] width 43 height 15
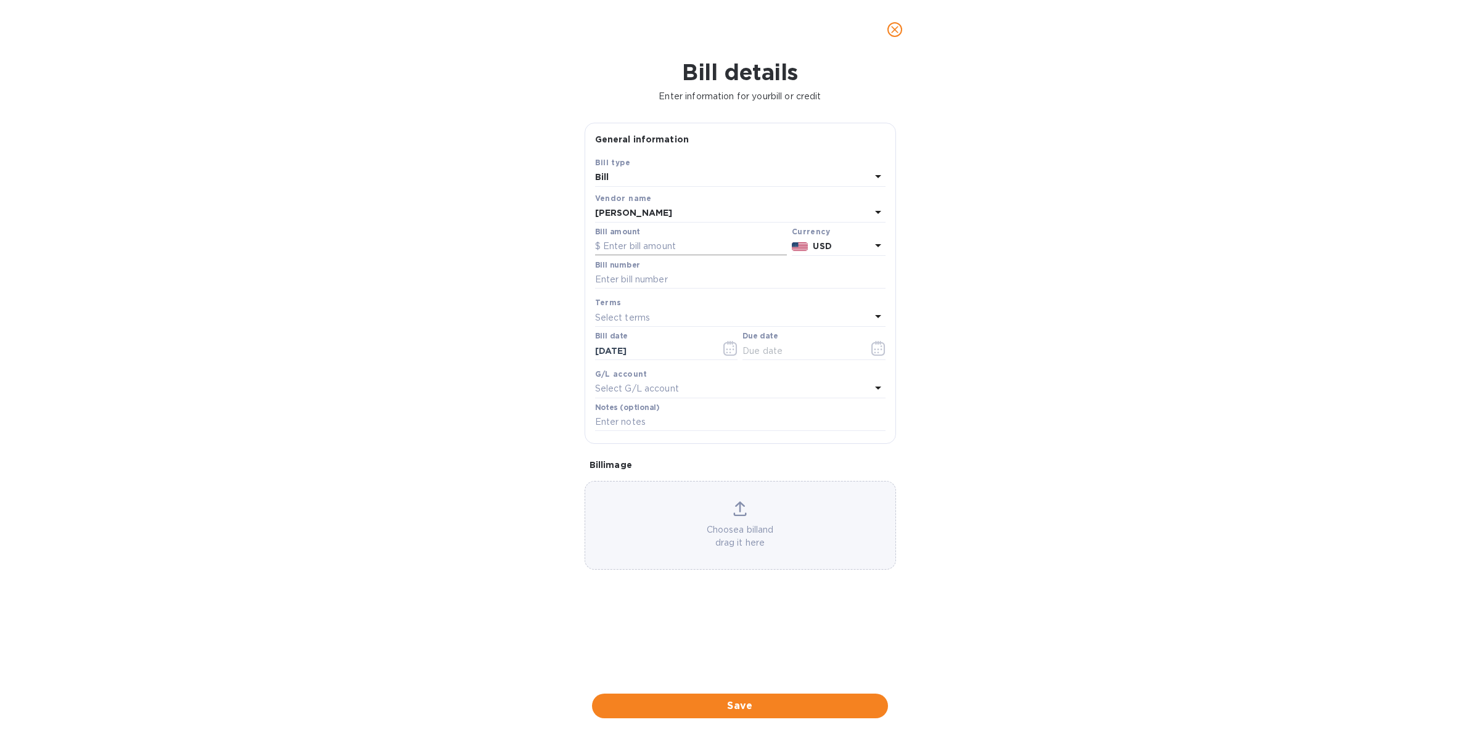
click at [683, 250] on input "text" at bounding box center [691, 246] width 192 height 18
type input "2,500"
click at [676, 290] on div at bounding box center [740, 290] width 290 height 2
click at [673, 284] on input "text" at bounding box center [740, 280] width 290 height 18
type input "September"
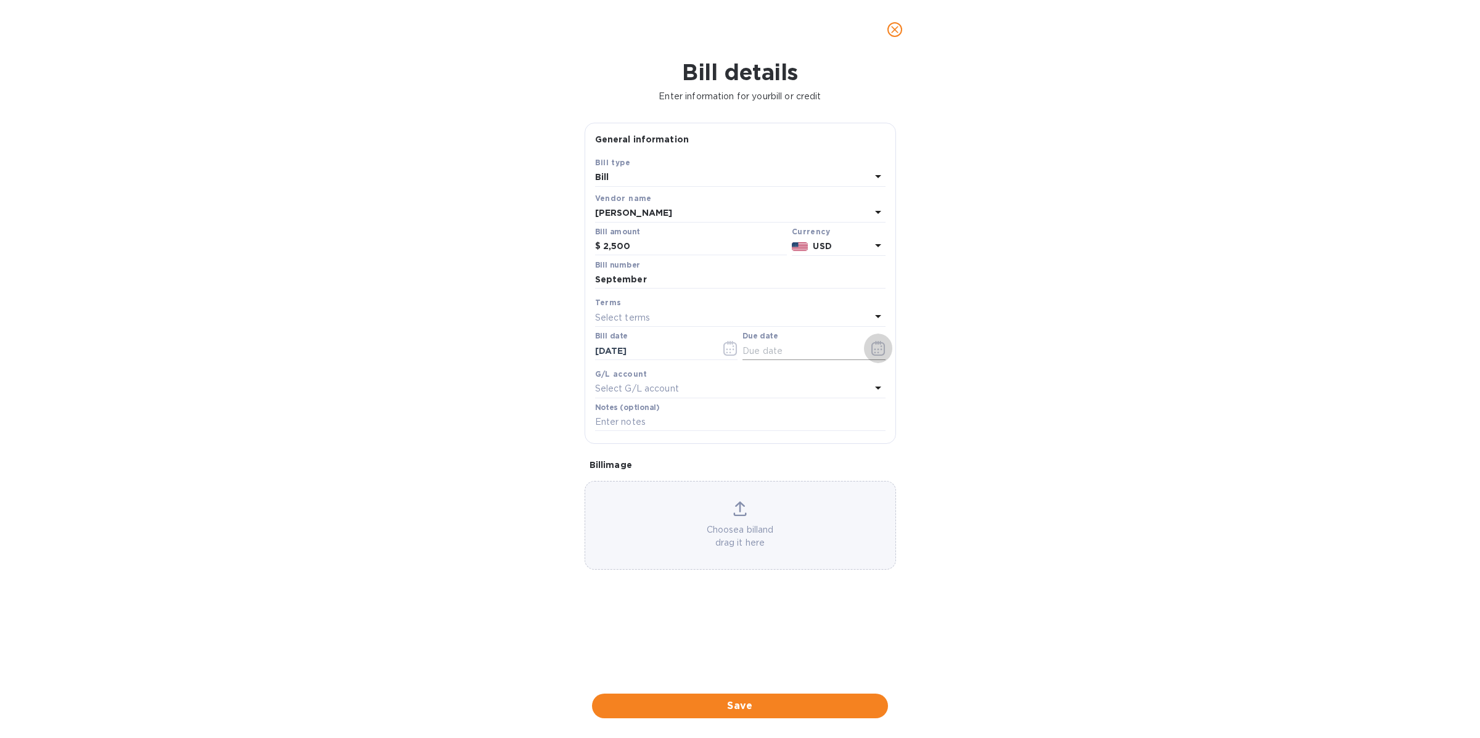
click at [875, 351] on icon "button" at bounding box center [878, 348] width 14 height 15
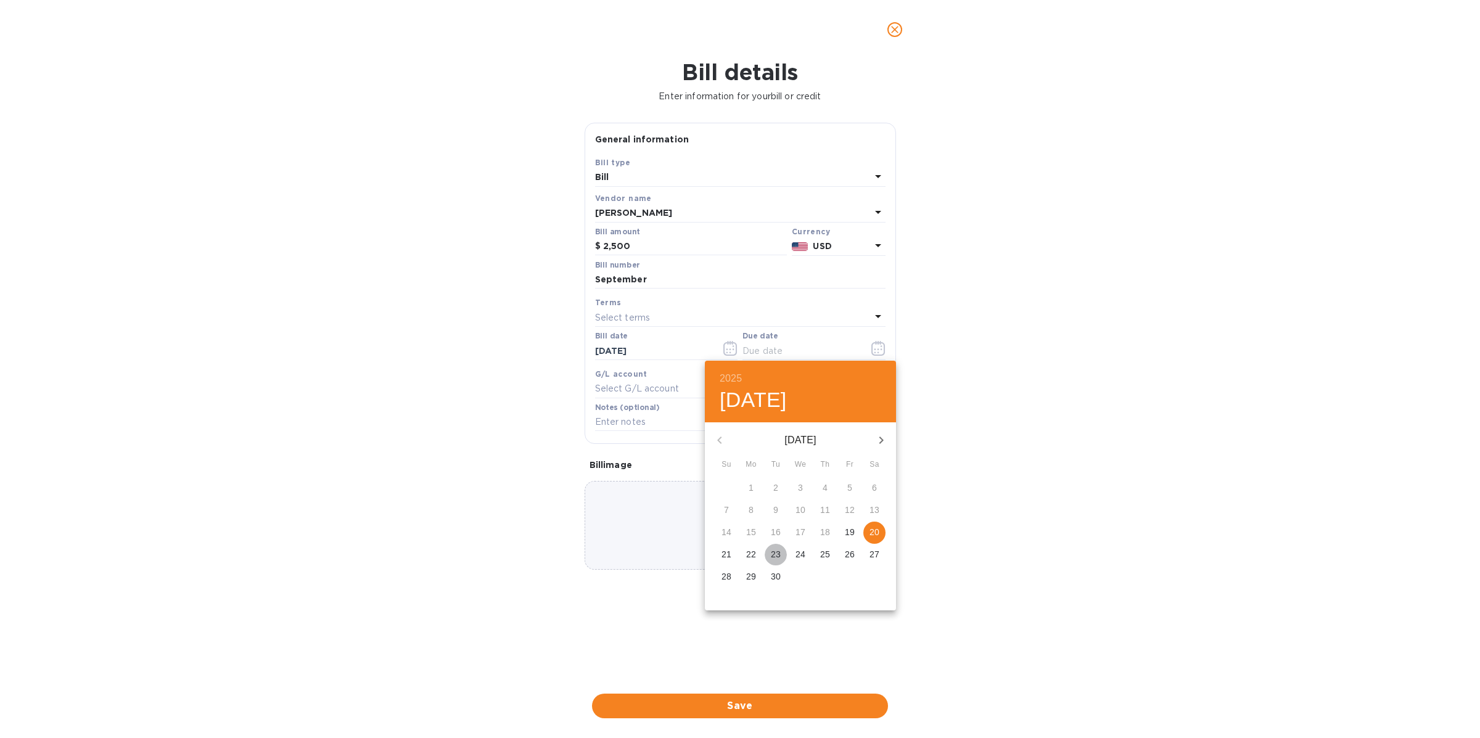
click at [779, 557] on p "23" at bounding box center [776, 554] width 10 height 12
type input "[DATE]"
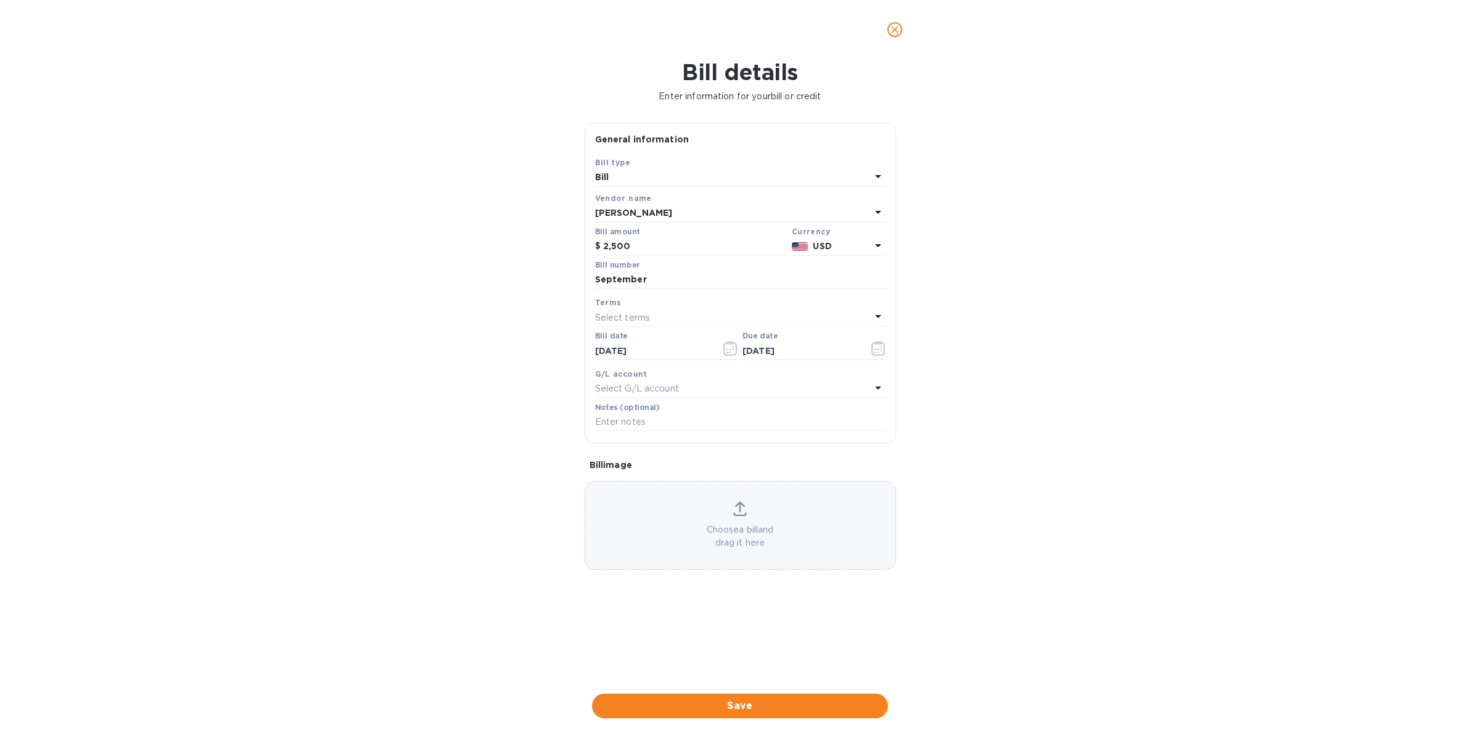
click at [660, 381] on div "Select G/L account" at bounding box center [733, 388] width 276 height 17
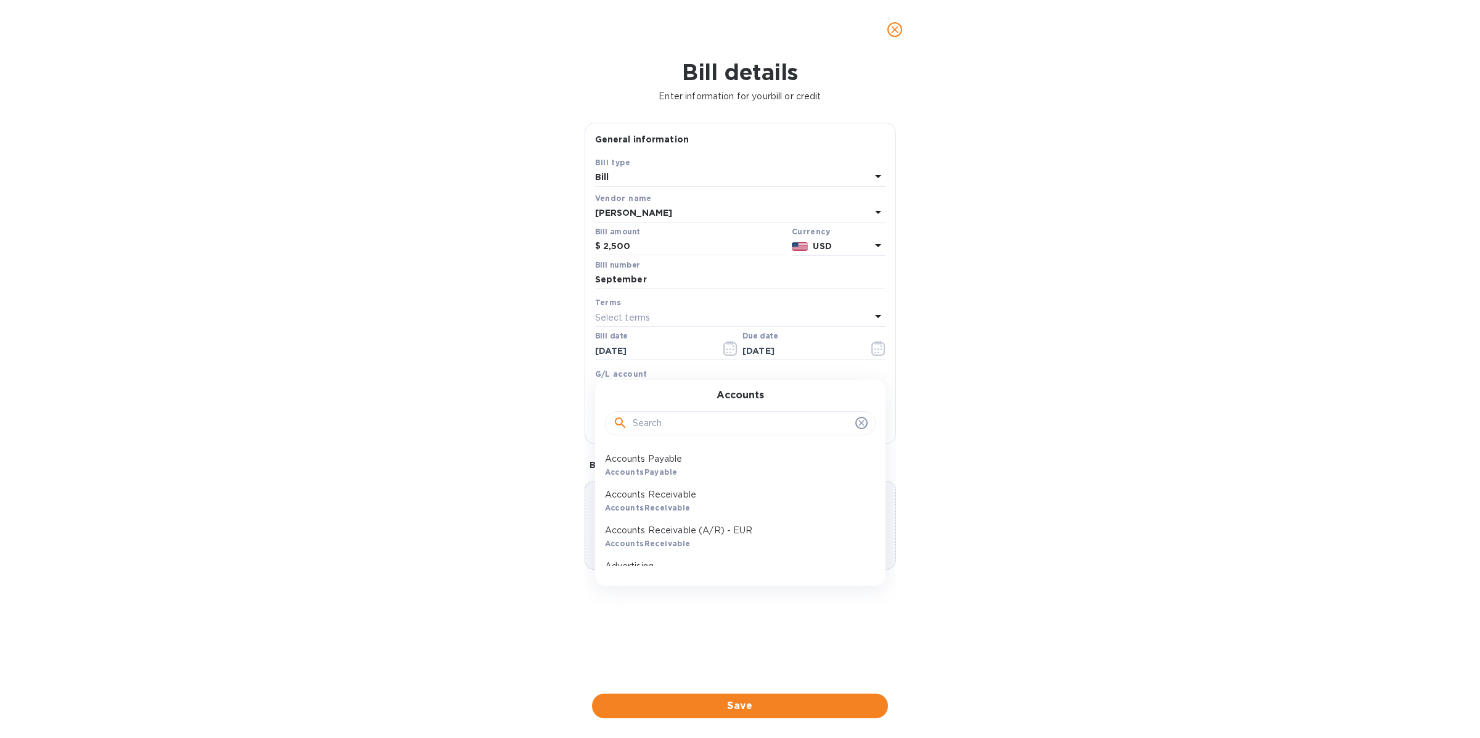
click at [670, 426] on input "text" at bounding box center [742, 423] width 218 height 18
type input "inte"
click at [671, 495] on p "Interest Expense" at bounding box center [735, 494] width 261 height 13
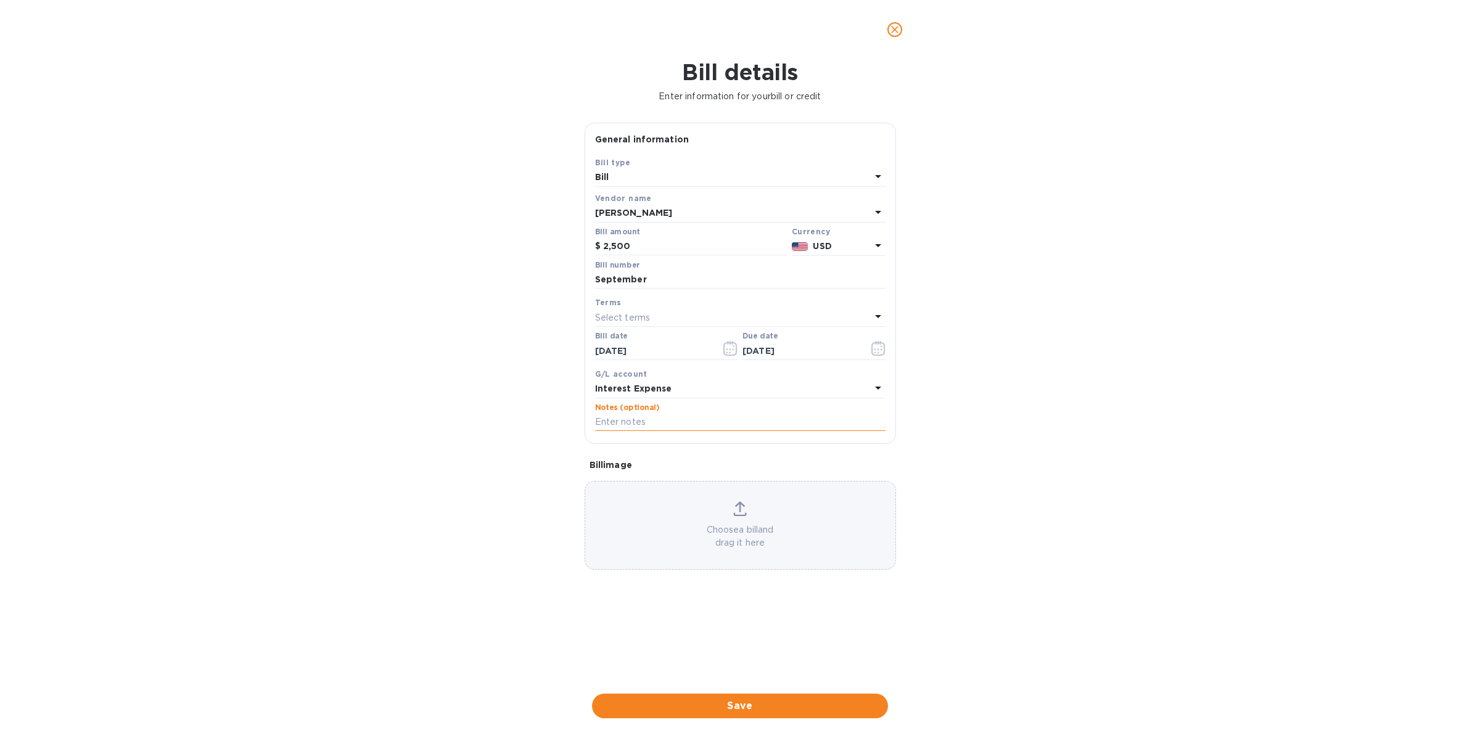
click at [673, 425] on input "text" at bounding box center [740, 422] width 290 height 18
type input "September"
click at [762, 716] on button "Save" at bounding box center [740, 706] width 296 height 25
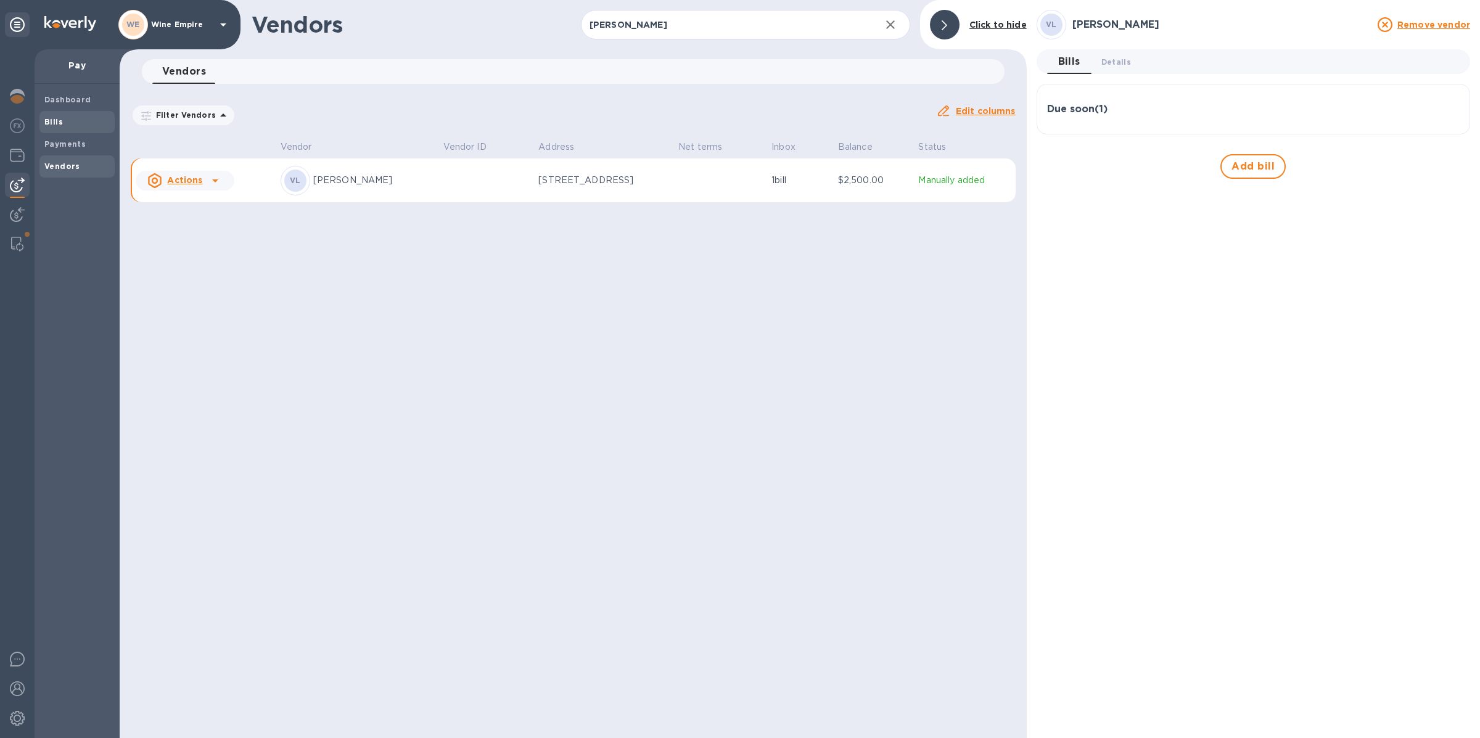
click at [59, 126] on span "Bills" at bounding box center [53, 122] width 18 height 12
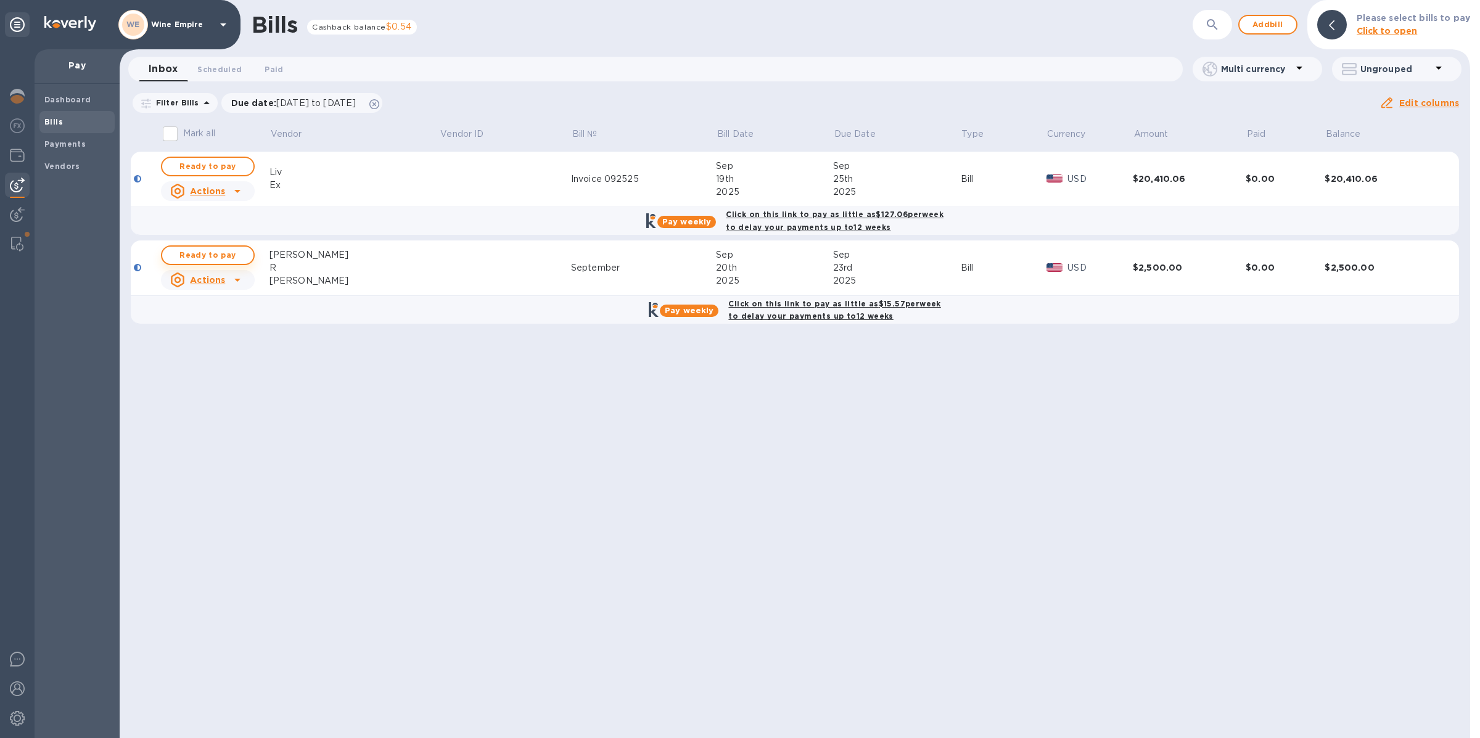
click at [202, 255] on span "Ready to pay" at bounding box center [208, 255] width 72 height 15
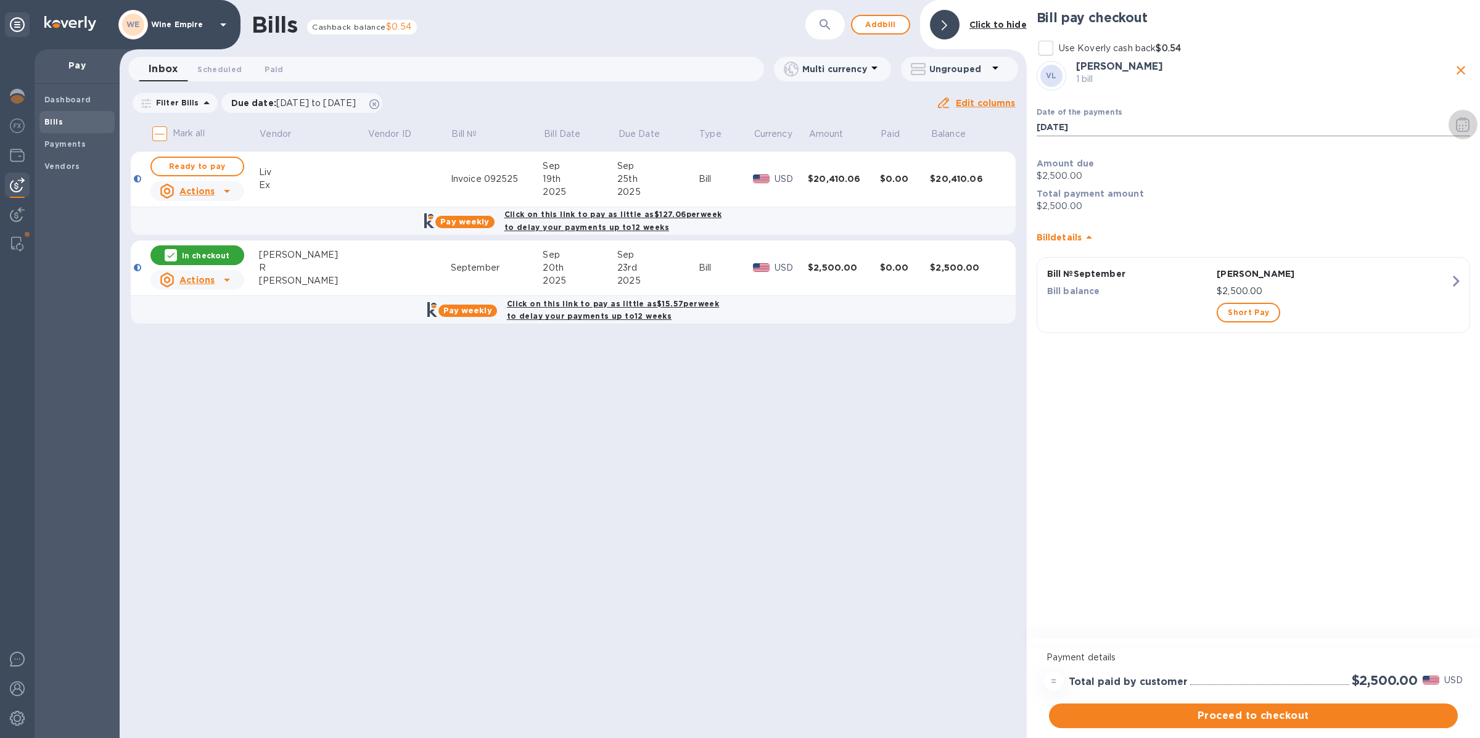
click at [1456, 120] on icon "button" at bounding box center [1463, 124] width 14 height 15
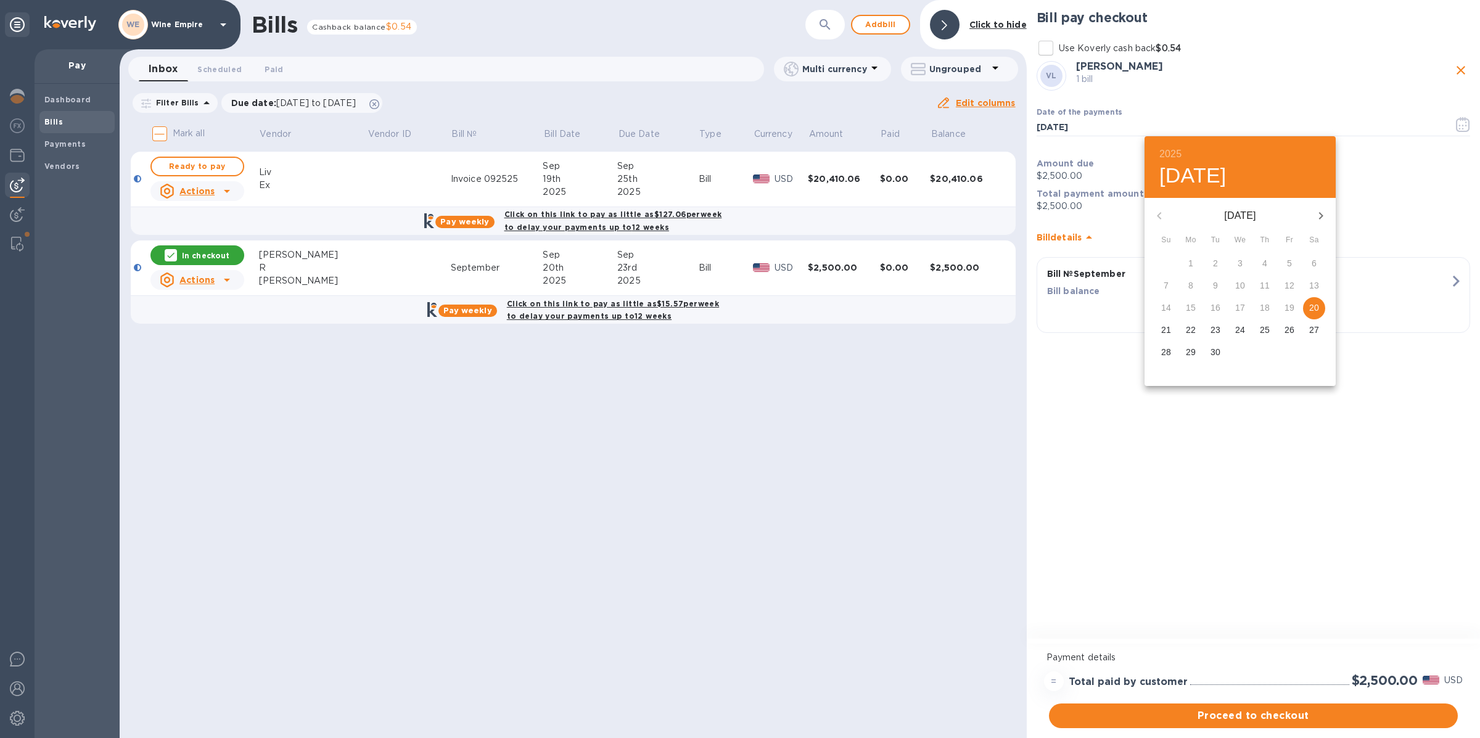
click at [1372, 404] on div at bounding box center [740, 369] width 1480 height 738
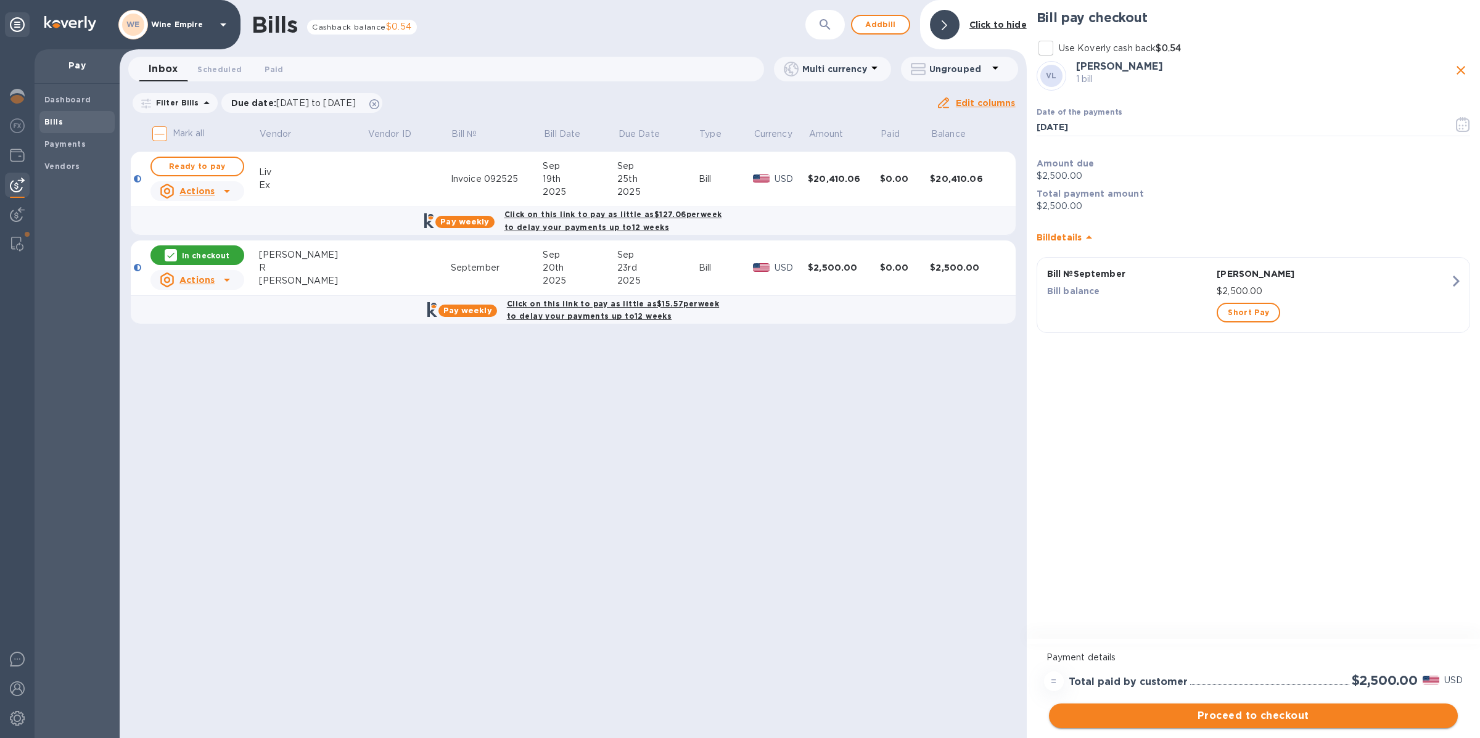
click at [1230, 724] on button "Proceed to checkout" at bounding box center [1253, 715] width 409 height 25
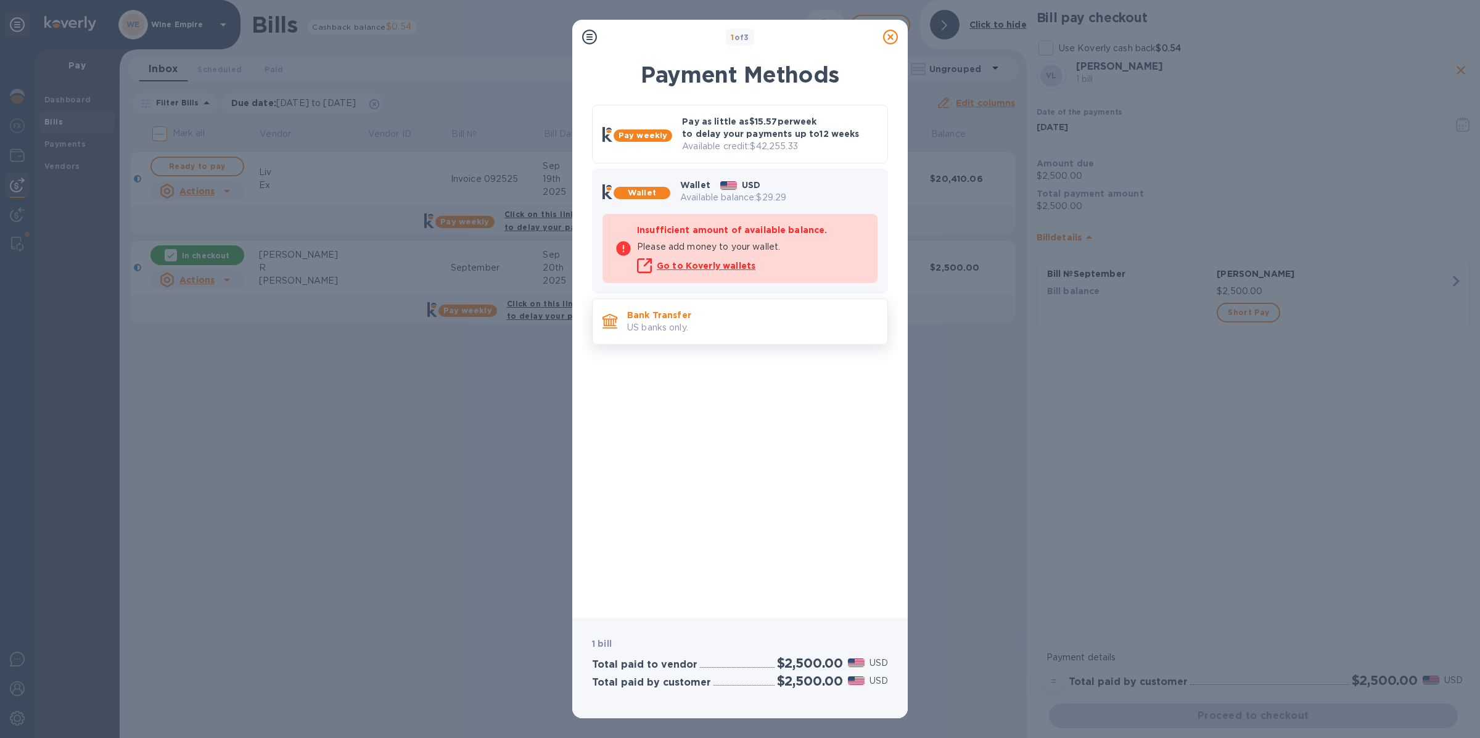
click at [715, 313] on p "Bank Transfer" at bounding box center [752, 315] width 250 height 12
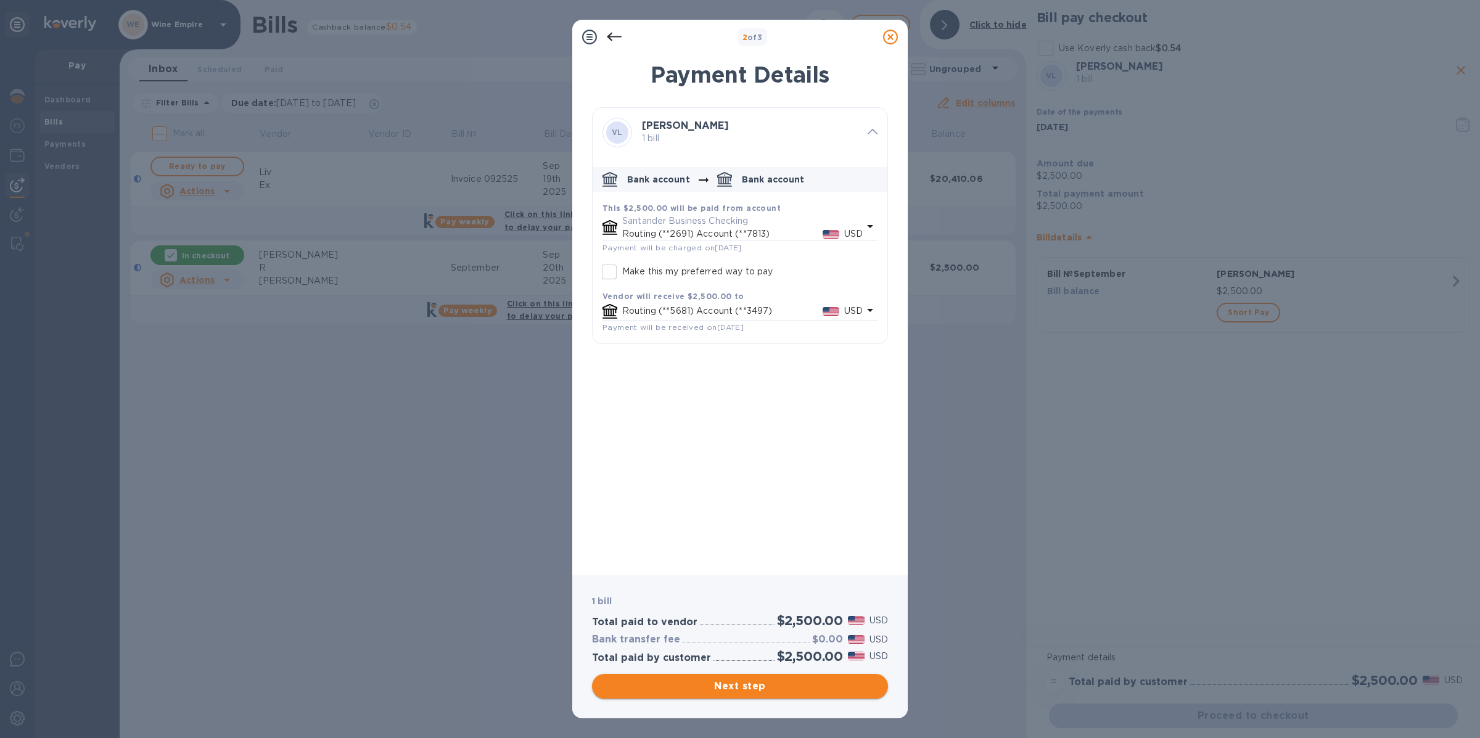
click at [754, 682] on span "Next step" at bounding box center [740, 686] width 276 height 15
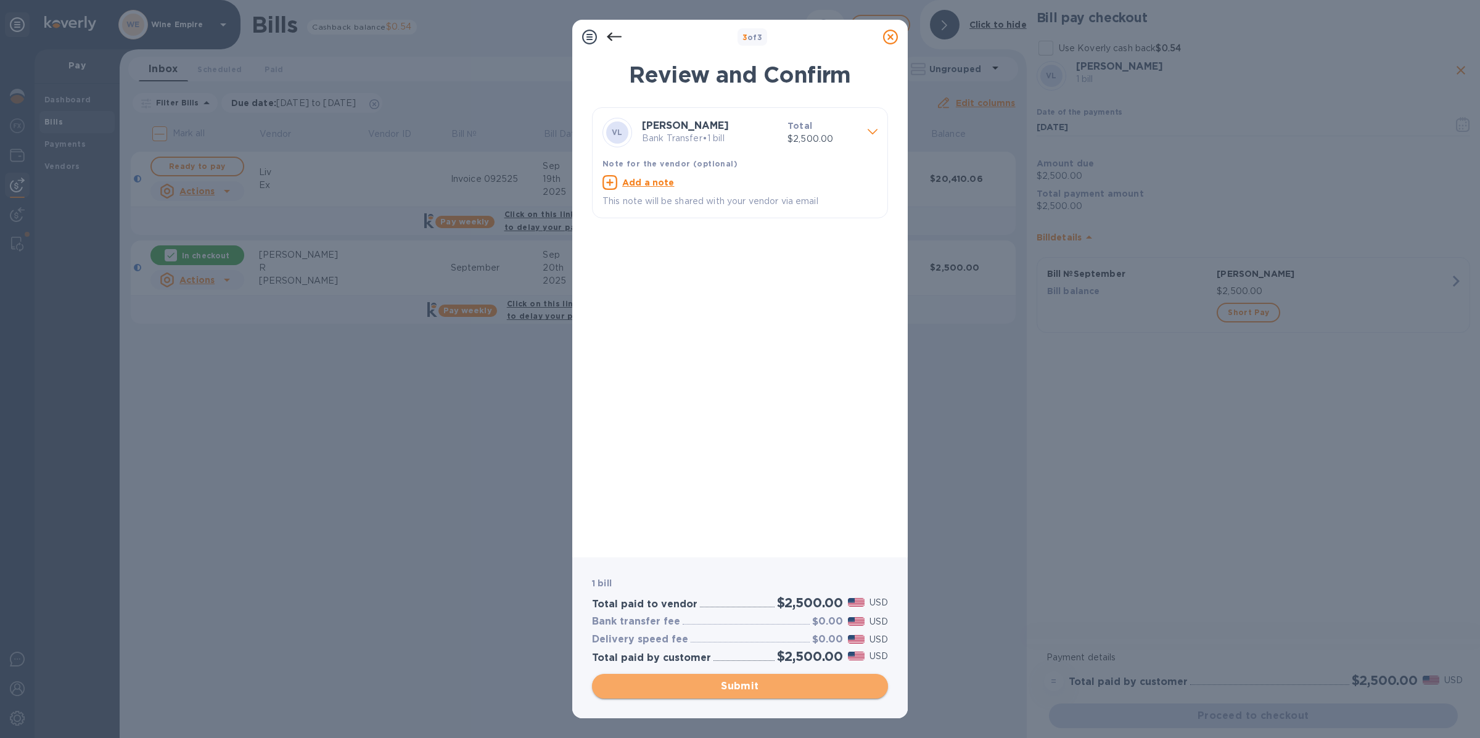
click at [746, 682] on span "Submit" at bounding box center [740, 686] width 276 height 15
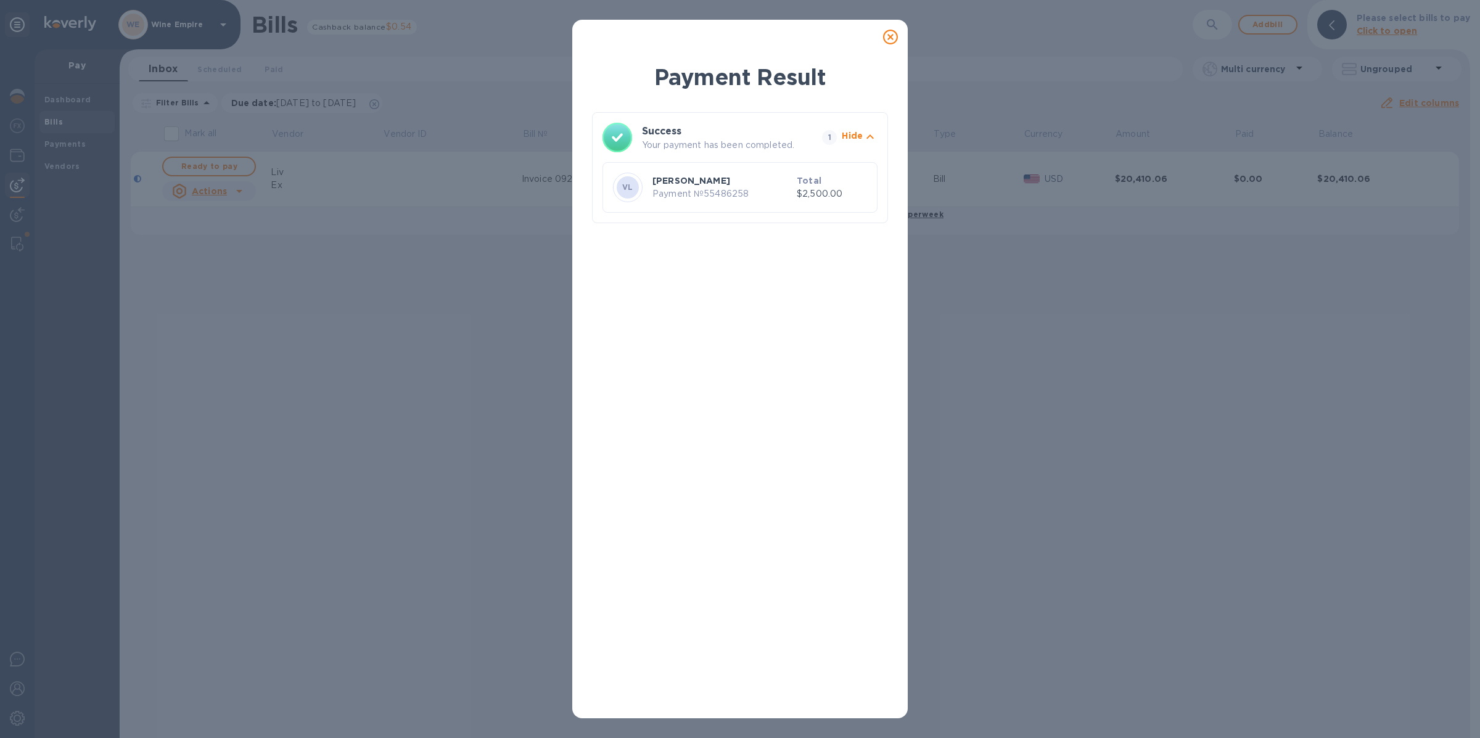
click at [890, 36] on icon at bounding box center [890, 37] width 15 height 15
